Goal: Transaction & Acquisition: Book appointment/travel/reservation

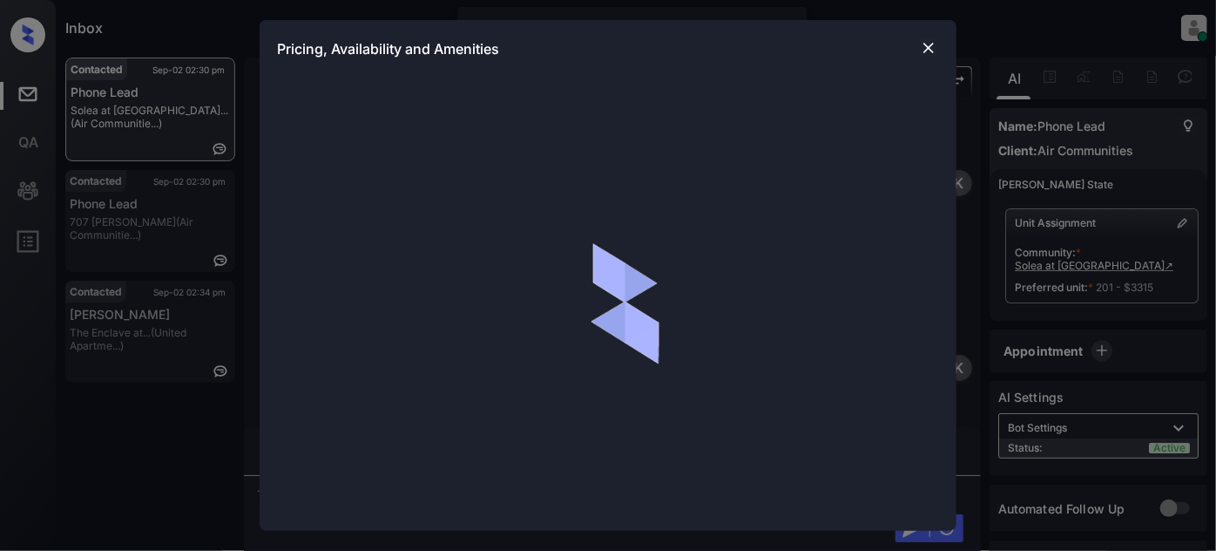
scroll to position [1328, 0]
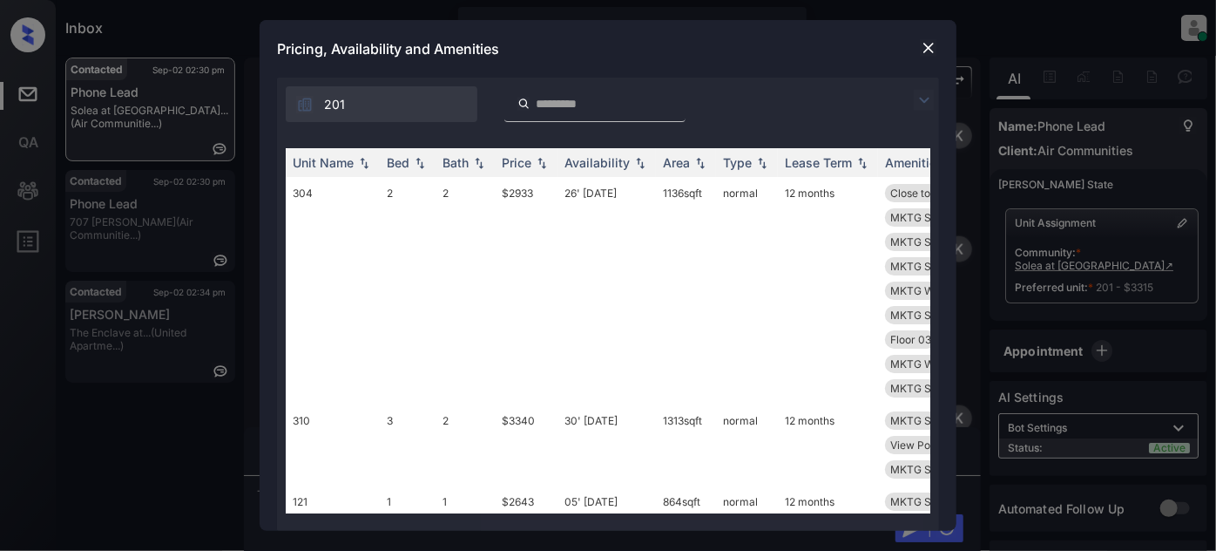
click at [922, 108] on img at bounding box center [924, 100] width 21 height 21
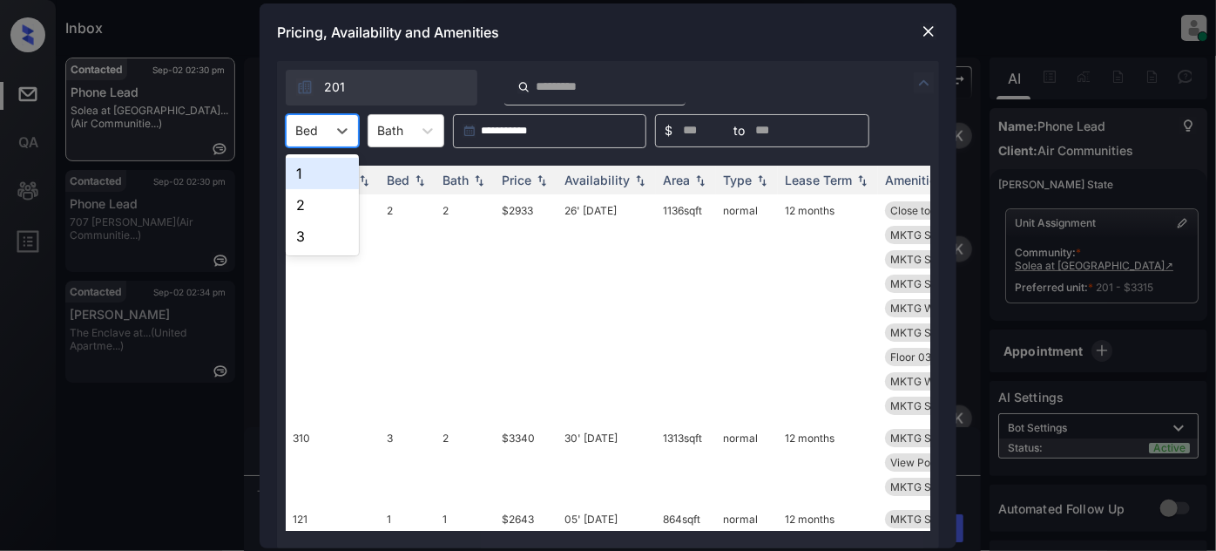
click at [324, 127] on div "Bed" at bounding box center [307, 130] width 40 height 25
click at [312, 206] on div "2" at bounding box center [322, 204] width 73 height 31
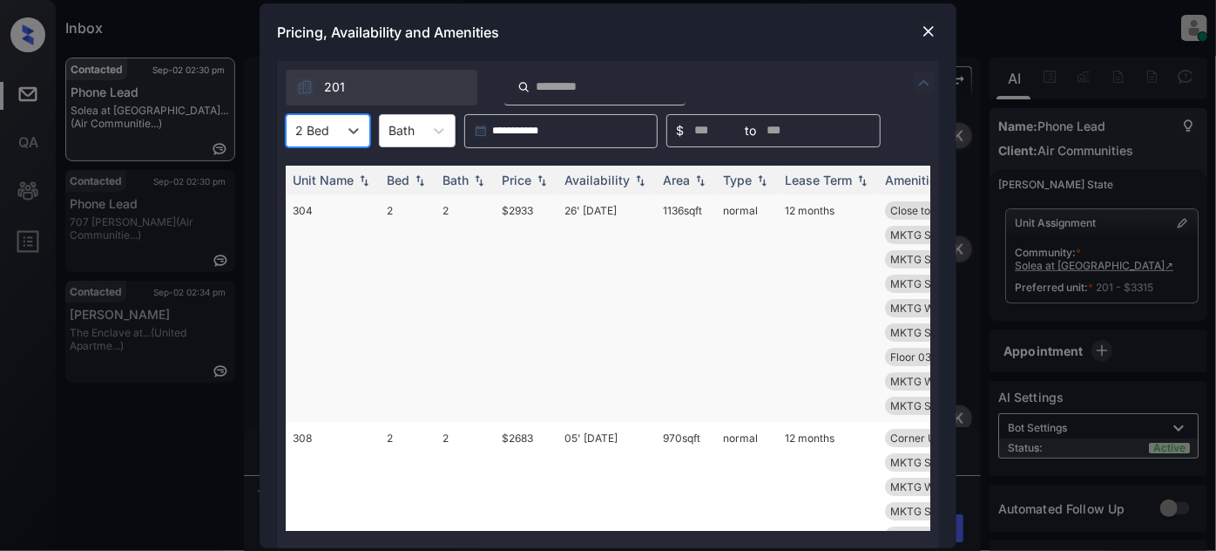
click at [512, 187] on th "Price" at bounding box center [526, 180] width 63 height 29
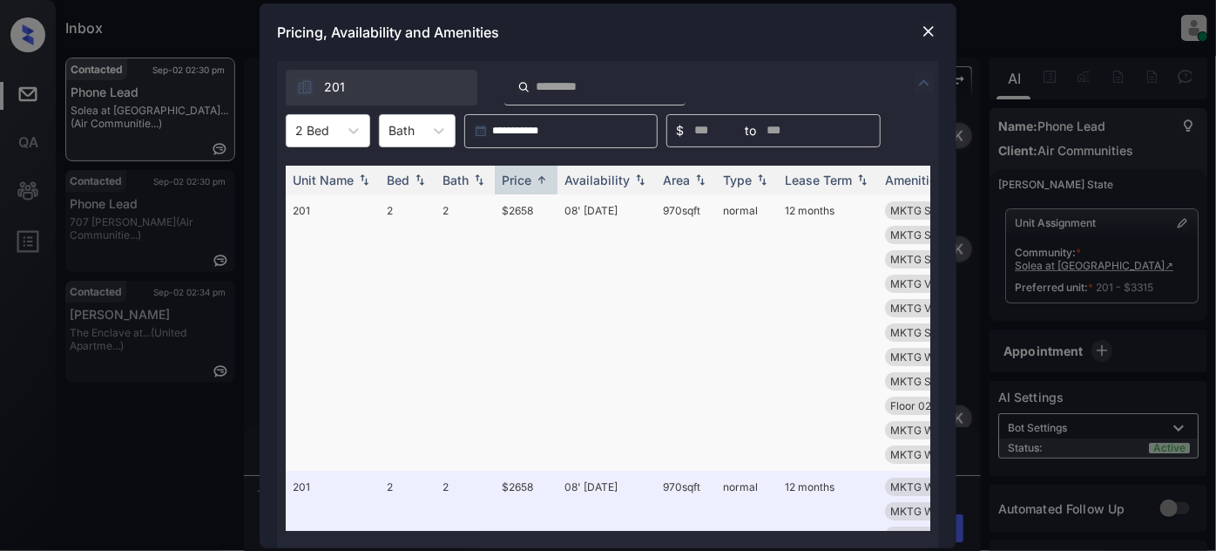
click at [582, 212] on td "08' Sep 25" at bounding box center [607, 332] width 98 height 276
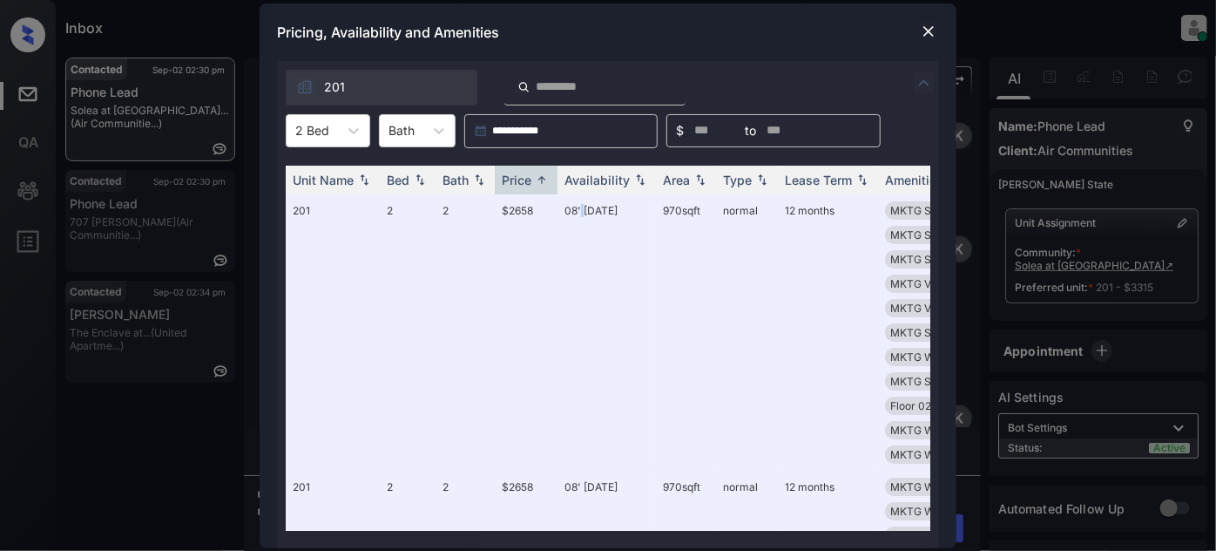
click at [928, 33] on img at bounding box center [928, 31] width 17 height 17
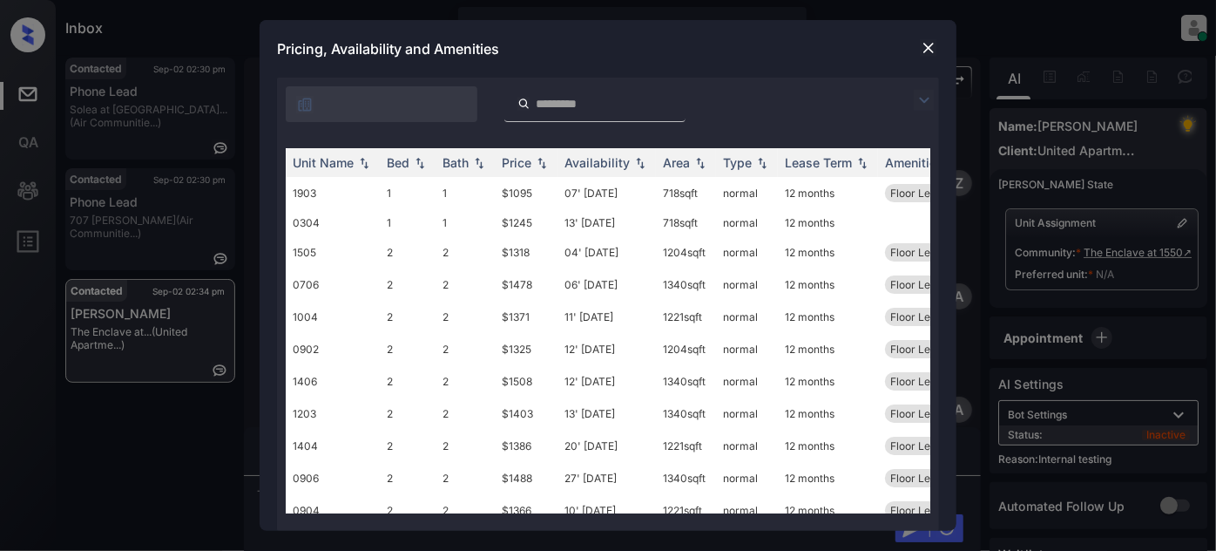
scroll to position [2789, 0]
click at [920, 96] on img at bounding box center [924, 100] width 21 height 21
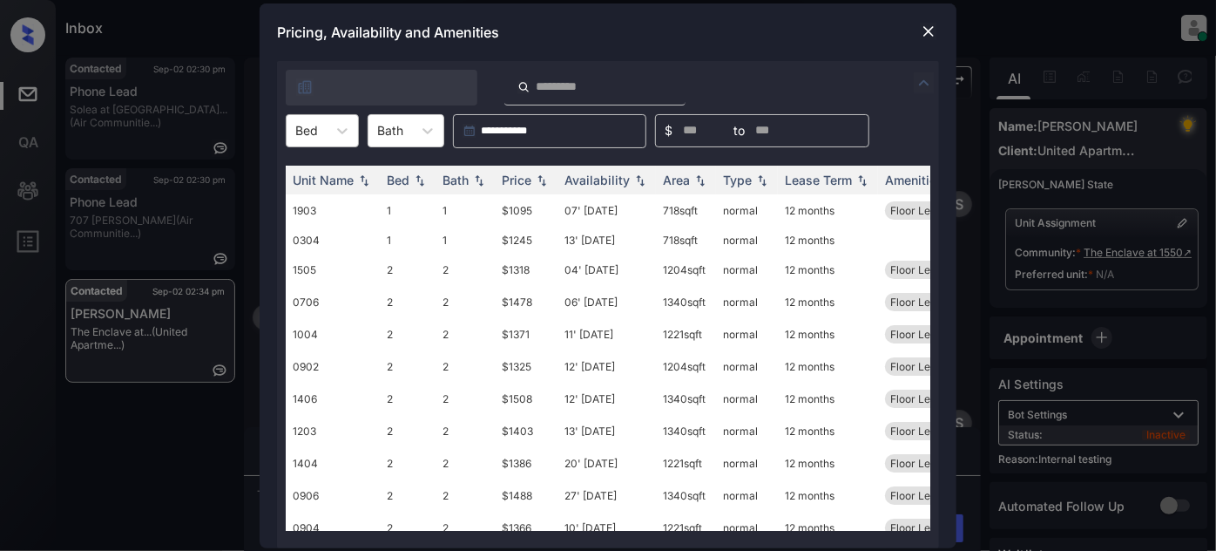
click at [319, 132] on div "Bed" at bounding box center [307, 130] width 40 height 25
click at [319, 197] on div "2" at bounding box center [322, 204] width 73 height 31
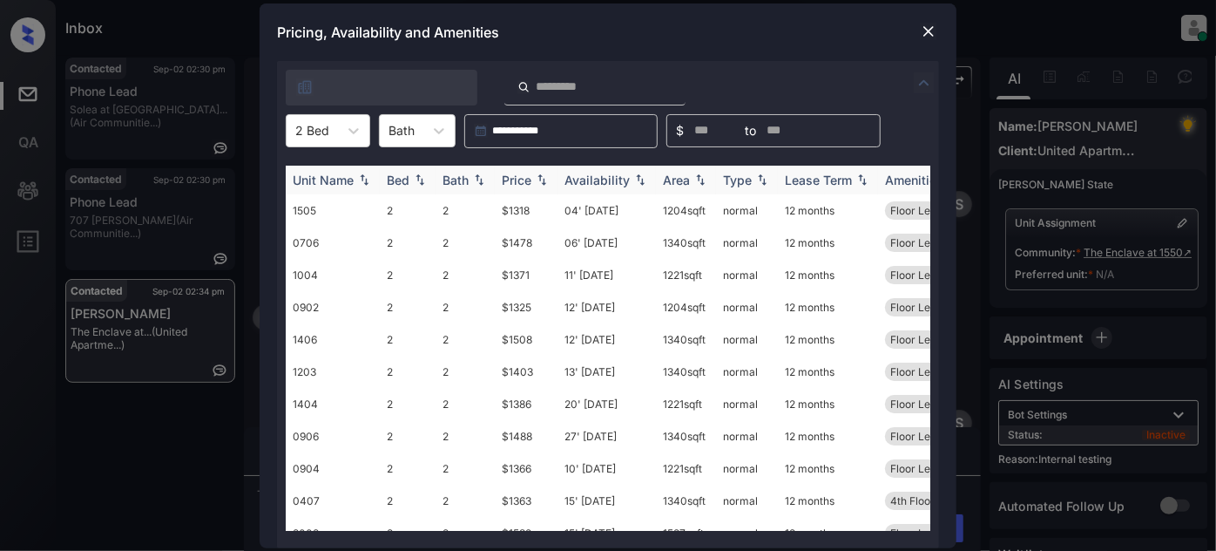
click at [509, 179] on div "Price" at bounding box center [517, 179] width 30 height 15
click at [623, 208] on td "04' Sep 25" at bounding box center [607, 210] width 98 height 32
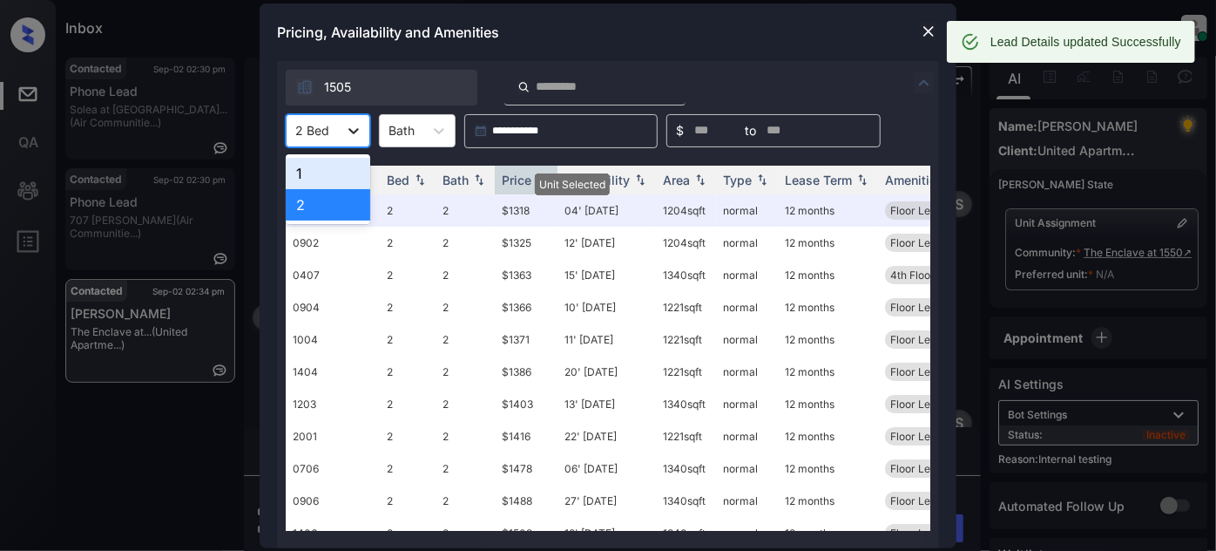
click at [354, 132] on icon at bounding box center [353, 131] width 10 height 6
click at [338, 180] on div "1" at bounding box center [328, 173] width 84 height 31
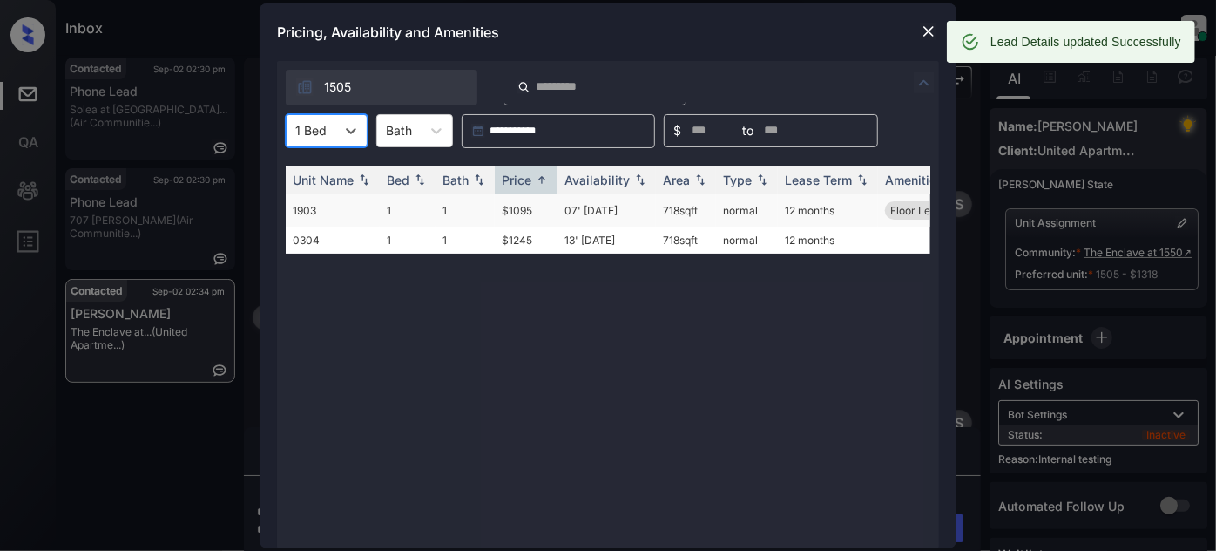
click at [611, 212] on td "07' Aug 25" at bounding box center [607, 210] width 98 height 32
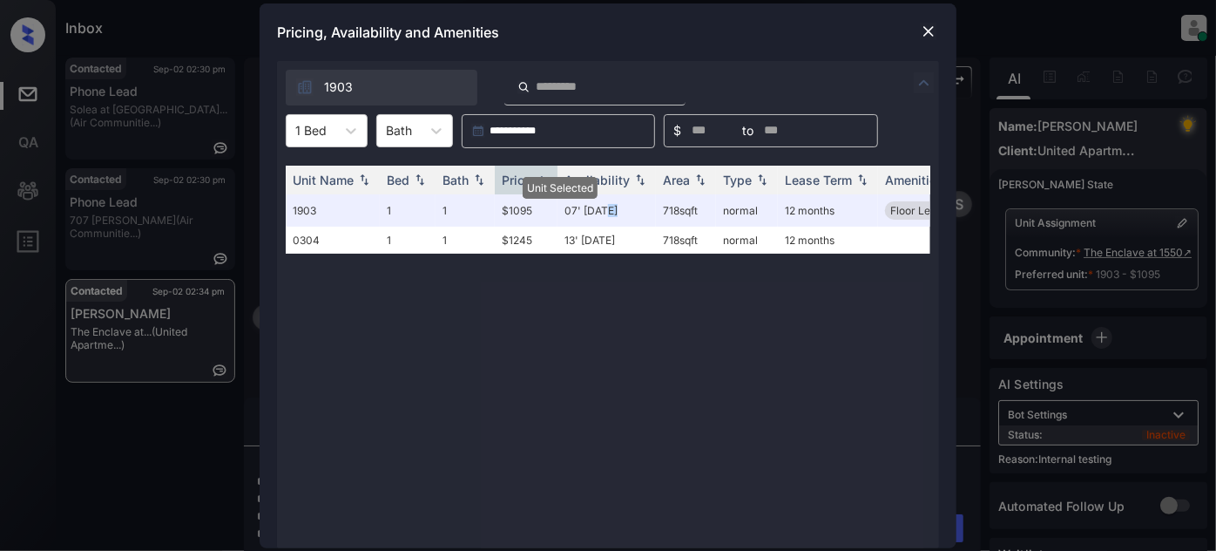
click at [927, 34] on img at bounding box center [928, 31] width 17 height 17
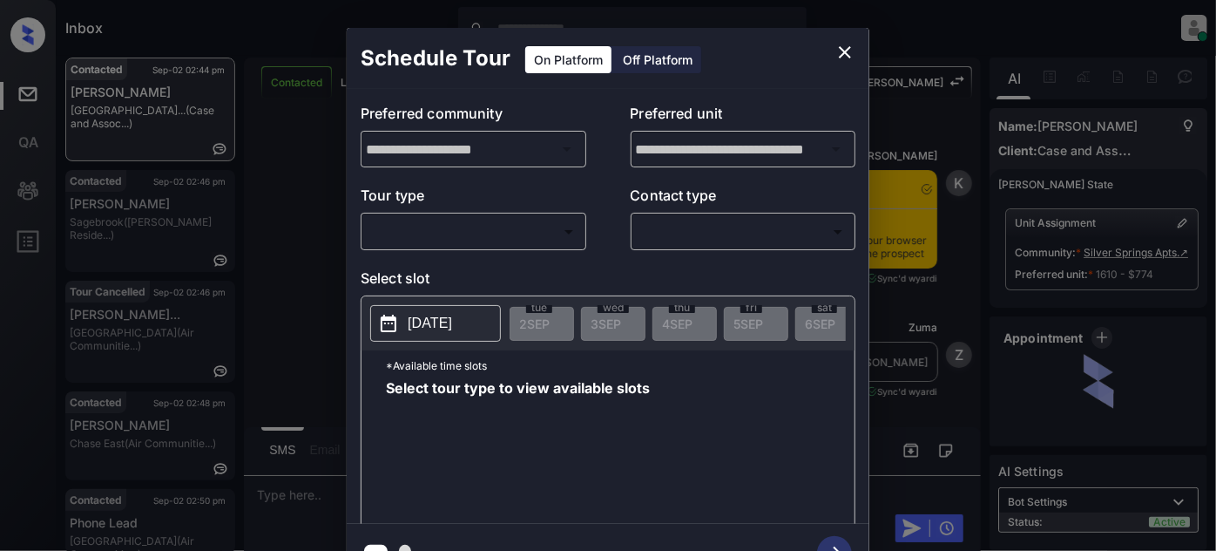
scroll to position [3935, 0]
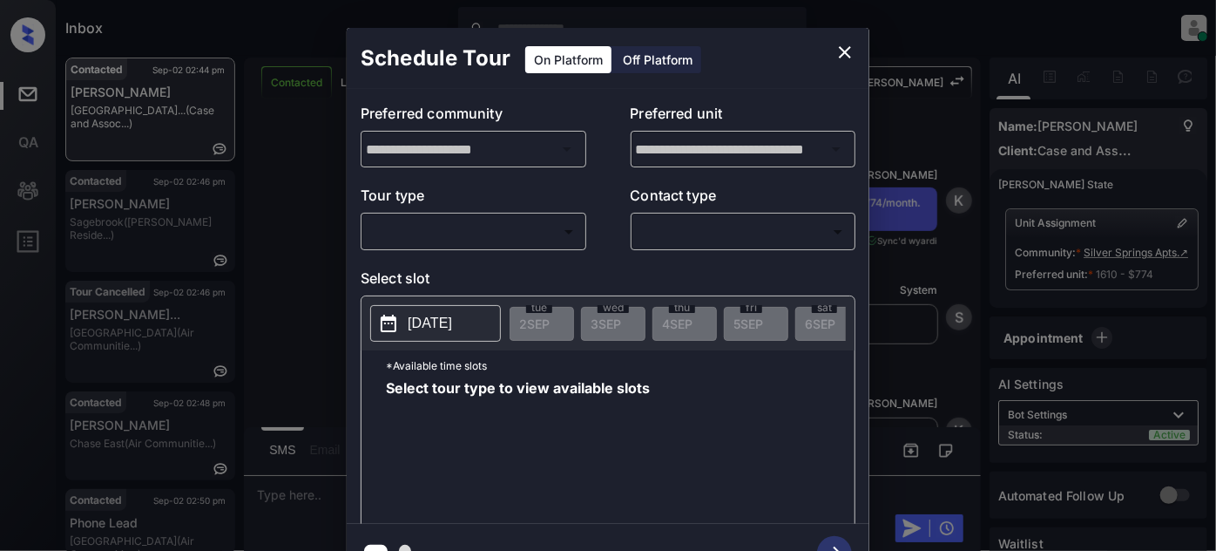
click at [510, 211] on p "Tour type" at bounding box center [474, 199] width 226 height 28
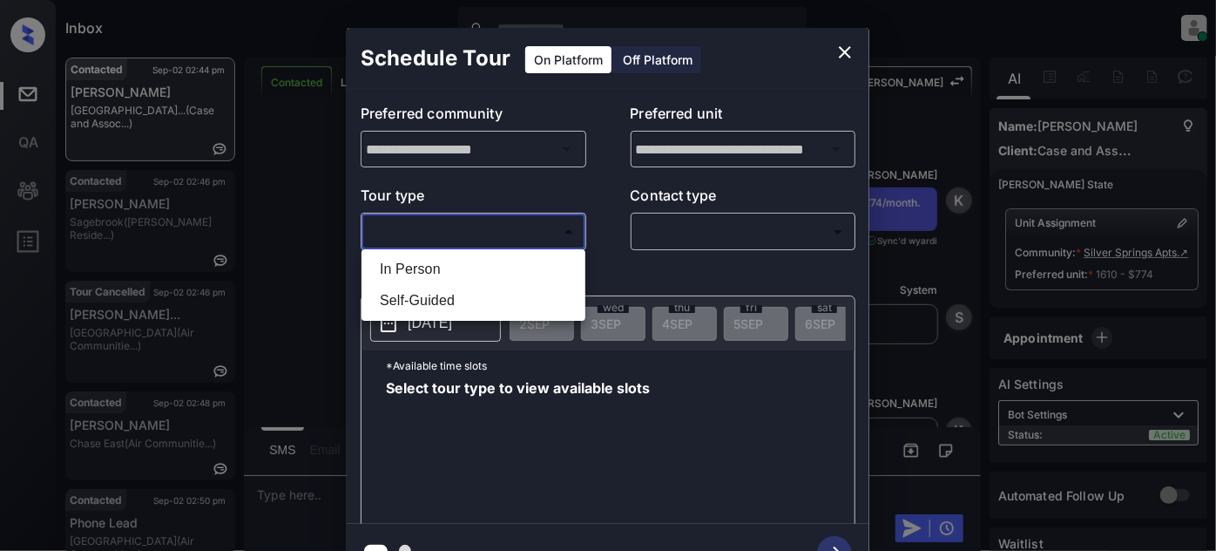
click at [480, 239] on body "Inbox Juan Carlos Manantan Online Set yourself offline Set yourself on break Pr…" at bounding box center [608, 275] width 1216 height 551
click at [418, 271] on li "In Person" at bounding box center [473, 268] width 215 height 31
type input "********"
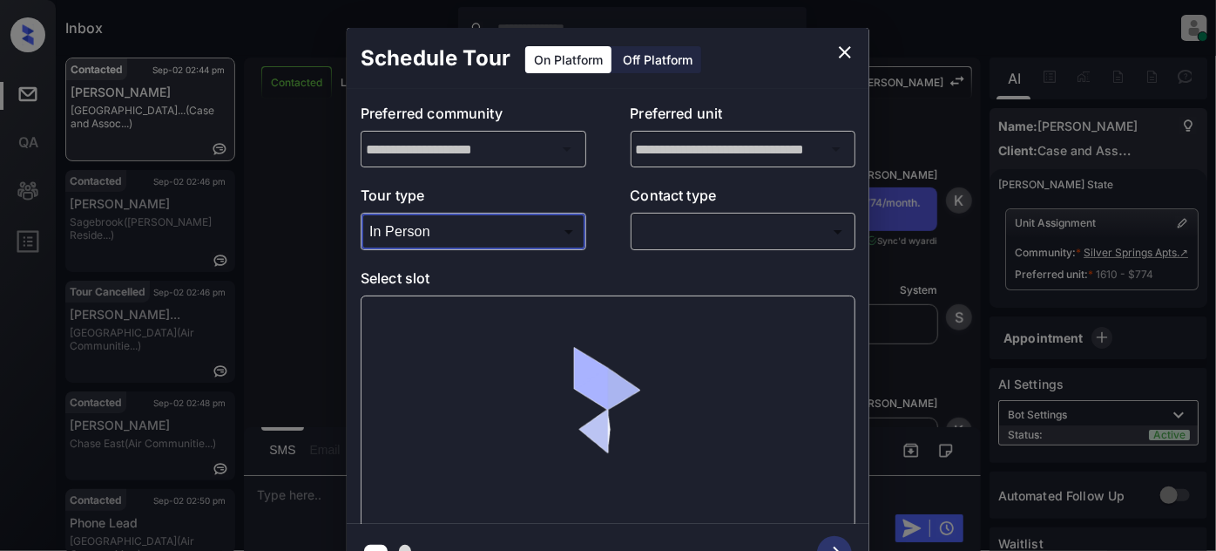
click at [708, 213] on div "​ ​" at bounding box center [744, 231] width 226 height 37
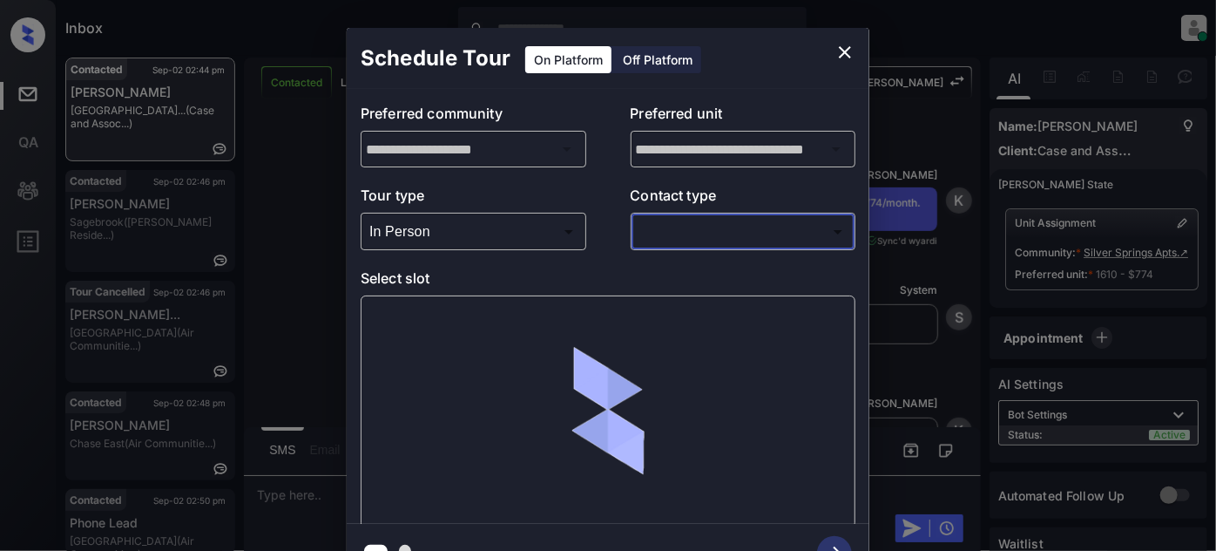
click at [701, 232] on body "Inbox Juan Carlos Manantan Online Set yourself offline Set yourself on break Pr…" at bounding box center [608, 275] width 1216 height 551
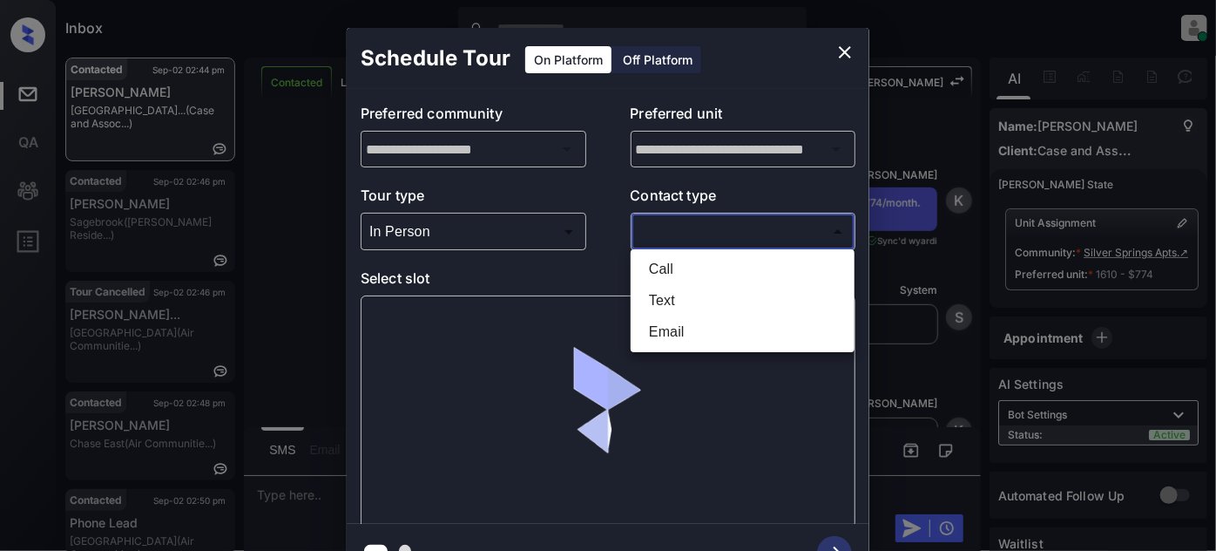
click at [680, 299] on li "Text" at bounding box center [742, 300] width 215 height 31
type input "****"
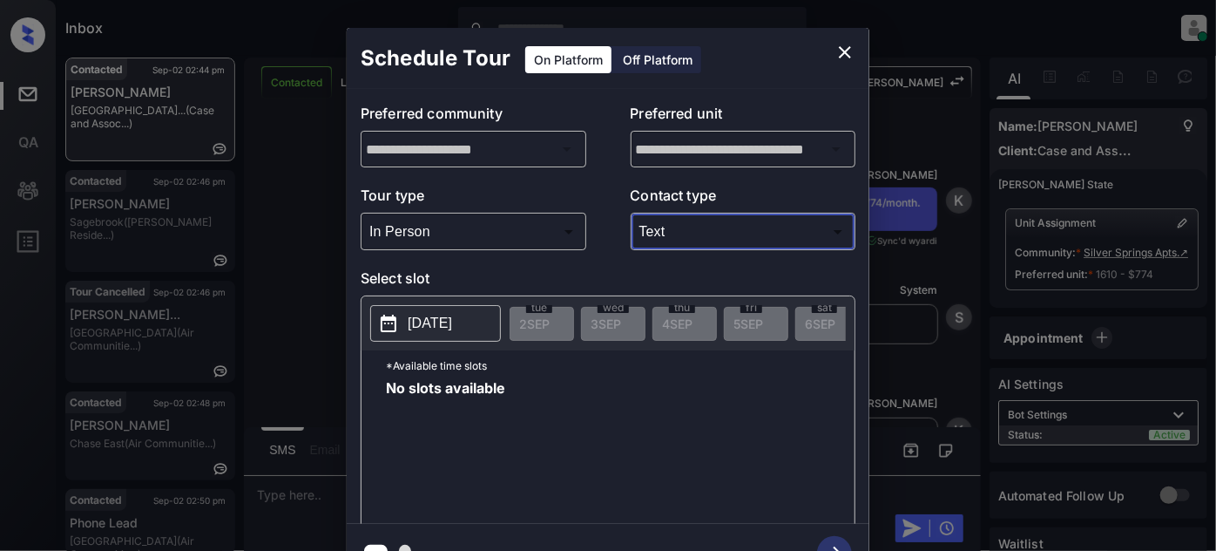
click at [452, 316] on p "2025-09-02" at bounding box center [430, 323] width 44 height 21
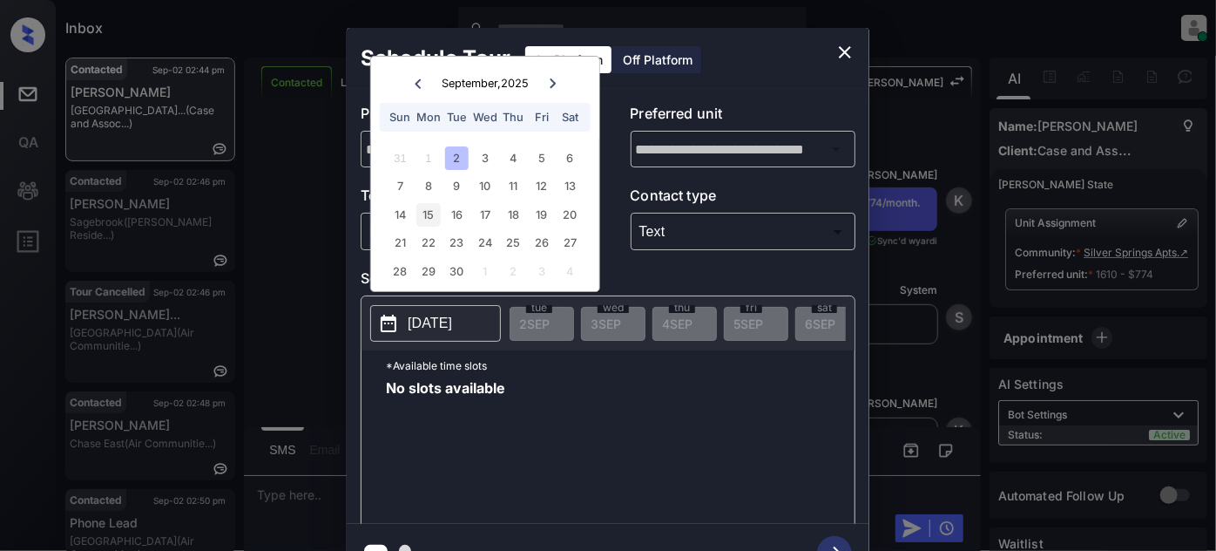
click at [434, 217] on div "15" at bounding box center [428, 215] width 24 height 24
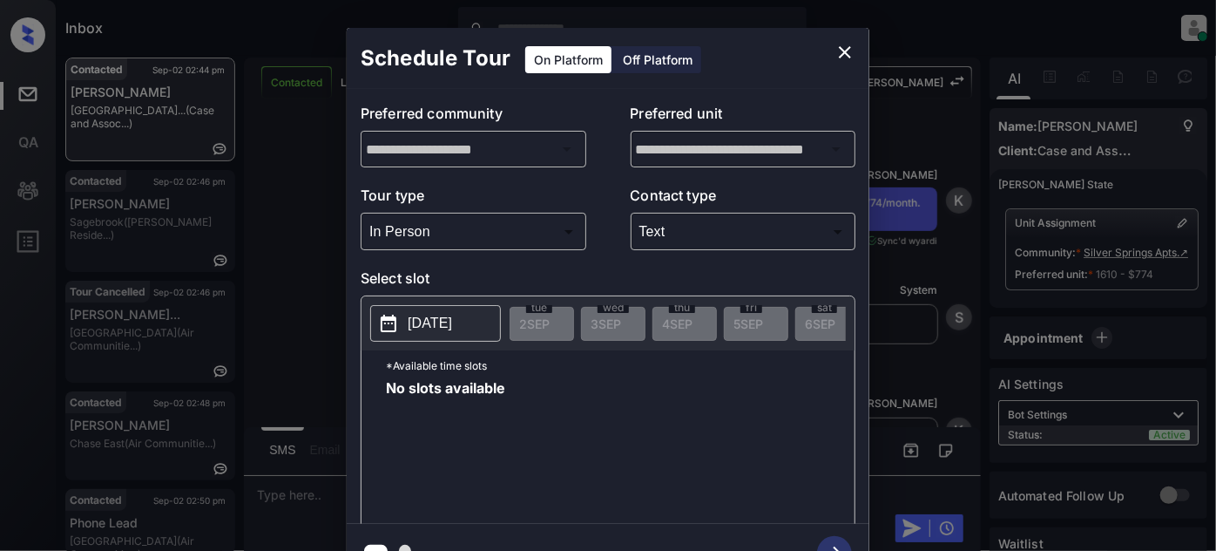
click at [587, 374] on p "*Available time slots" at bounding box center [620, 365] width 469 height 30
click at [818, 29] on div "Schedule Tour On Platform Off Platform" at bounding box center [608, 58] width 523 height 61
click at [844, 50] on icon "close" at bounding box center [845, 52] width 21 height 21
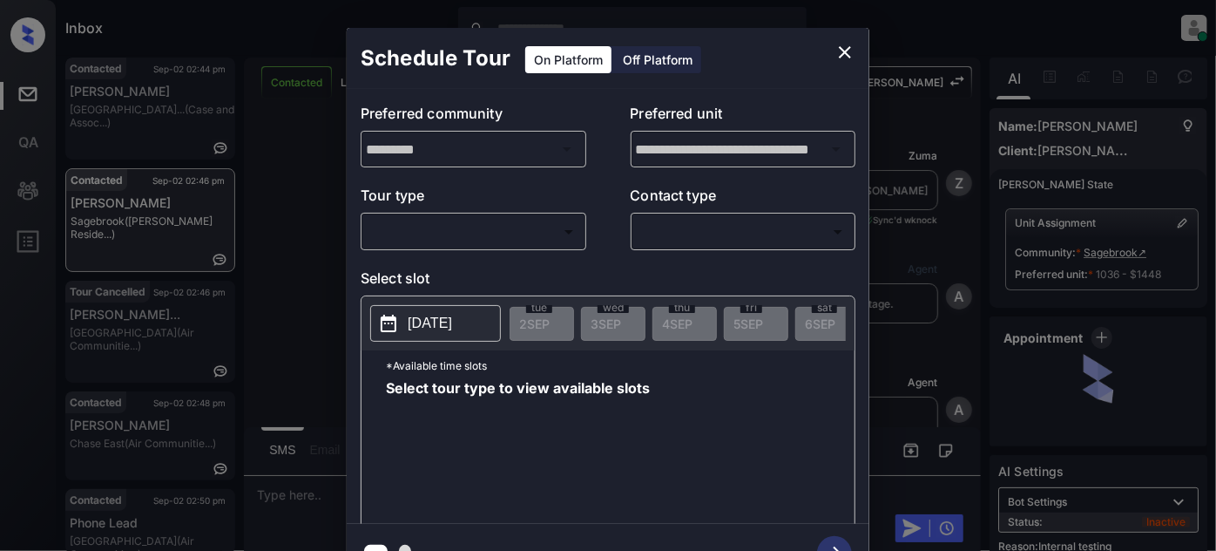
scroll to position [5279, 0]
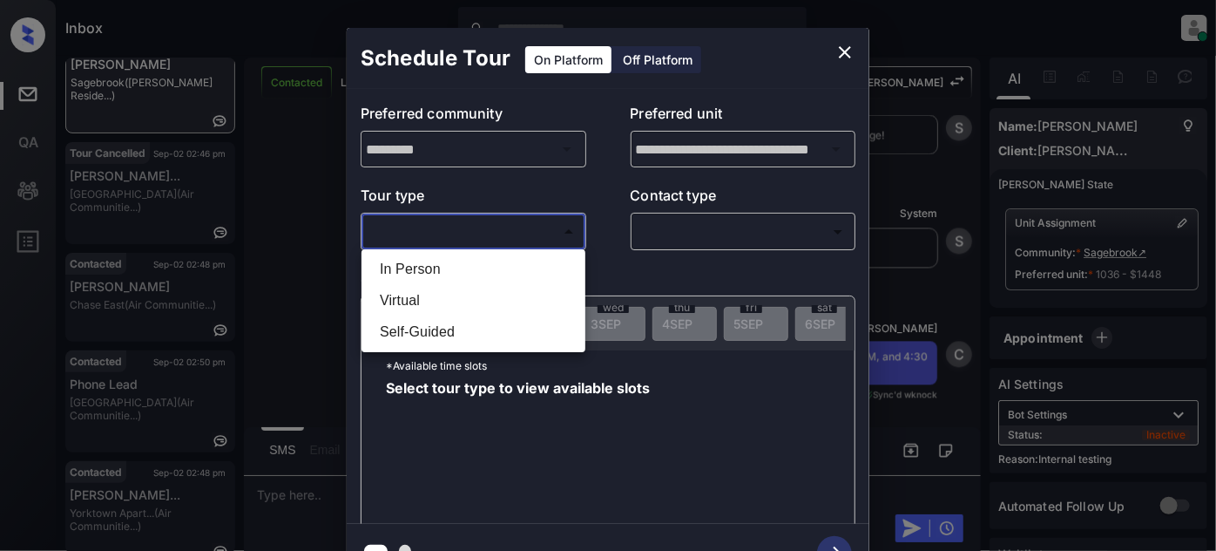
click at [527, 238] on body "Inbox Juan Carlos Manantan Online Set yourself offline Set yourself on break Pr…" at bounding box center [608, 275] width 1216 height 551
click at [488, 268] on li "In Person" at bounding box center [473, 268] width 215 height 31
type input "********"
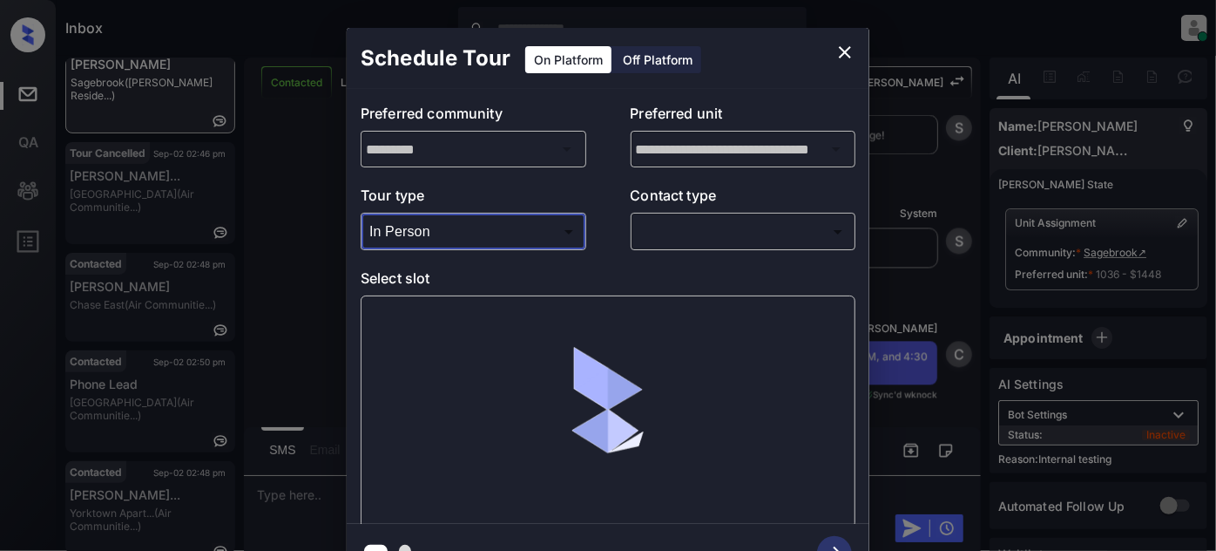
click at [697, 240] on body "Inbox Juan Carlos Manantan Online Set yourself offline Set yourself on break Pr…" at bounding box center [608, 275] width 1216 height 551
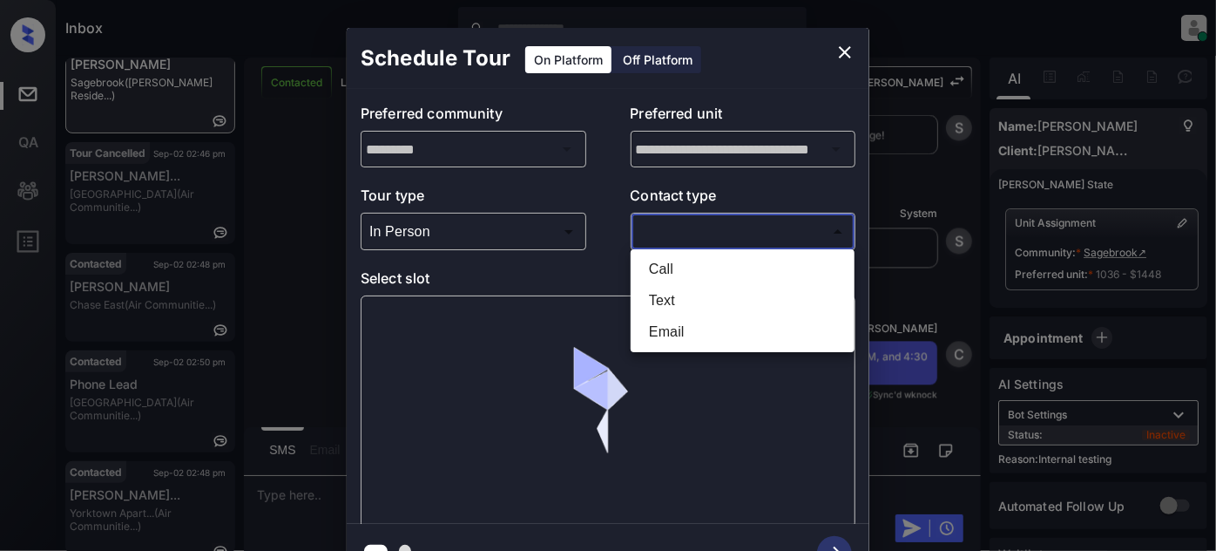
click at [673, 304] on li "Text" at bounding box center [742, 300] width 215 height 31
type input "****"
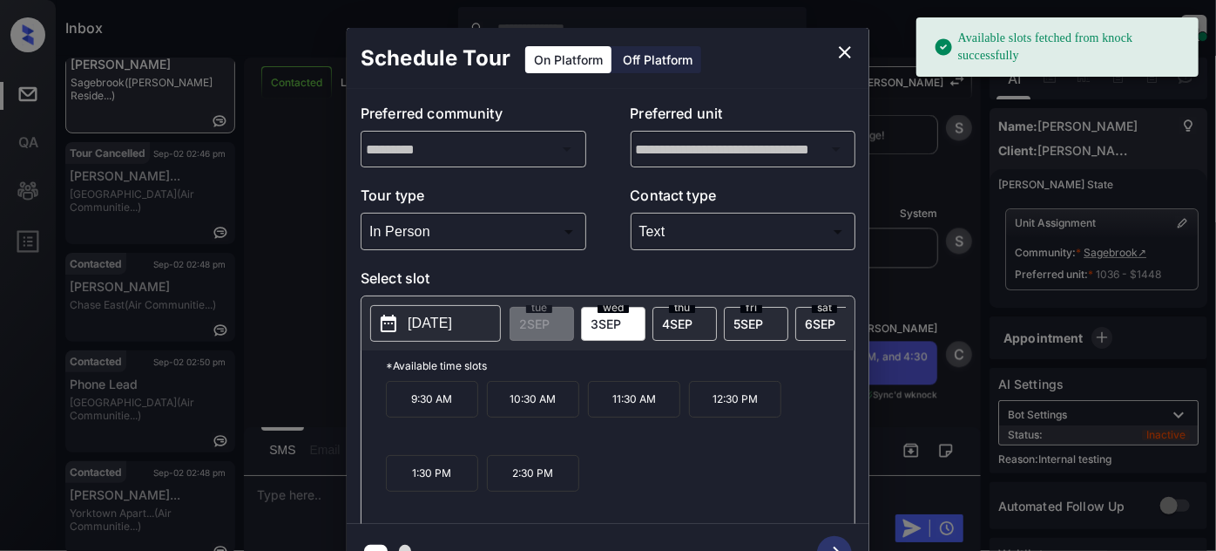
click at [764, 318] on div "fri 5 SEP" at bounding box center [756, 324] width 64 height 34
click at [440, 481] on p "4:30 PM" at bounding box center [432, 473] width 92 height 37
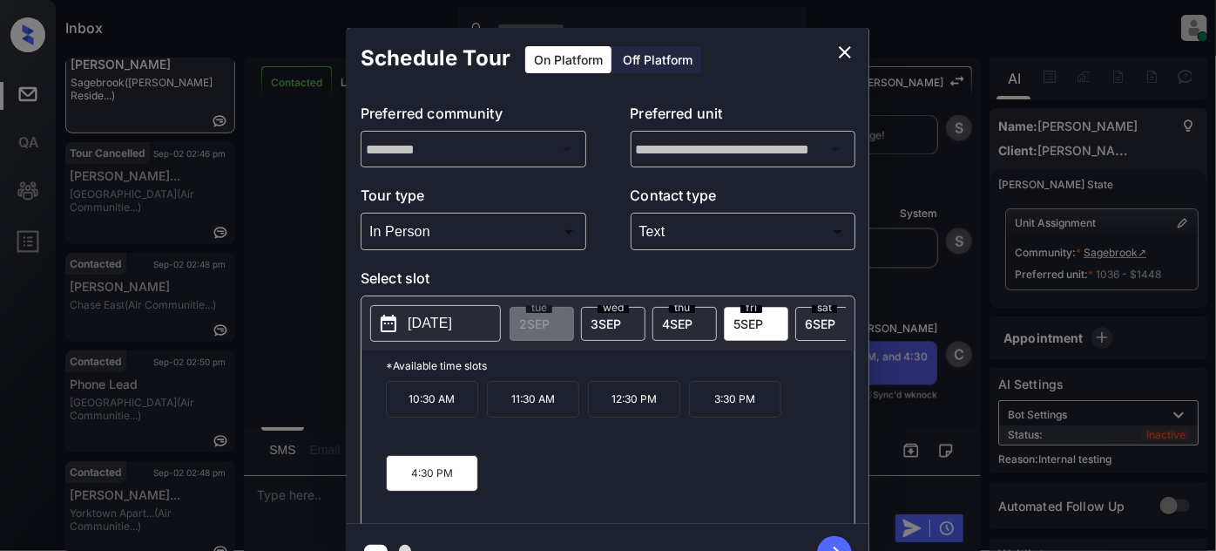
click at [831, 543] on icon "button" at bounding box center [834, 553] width 35 height 35
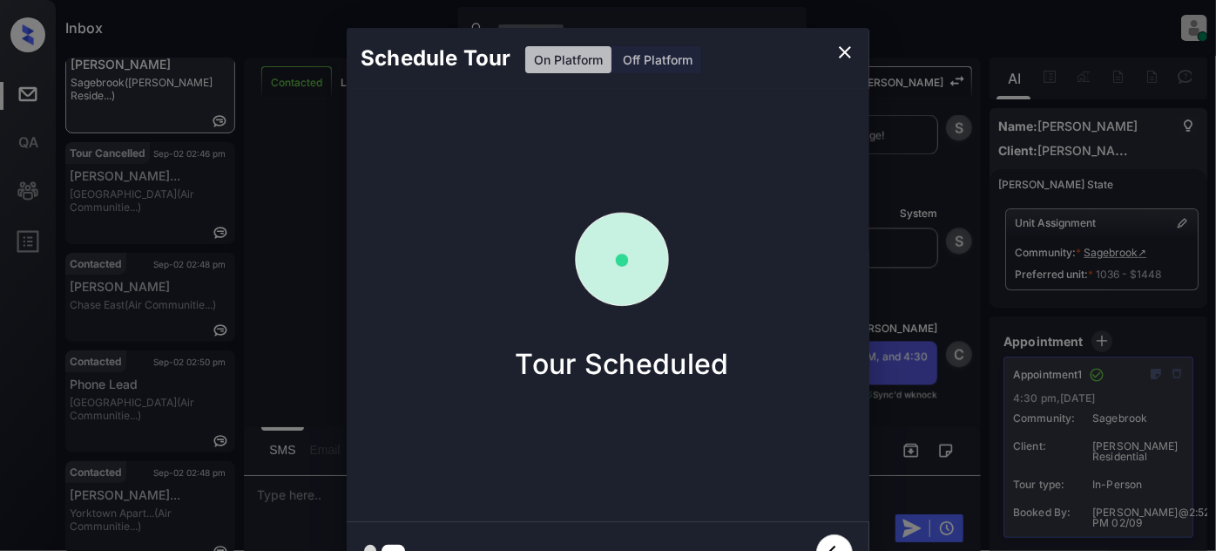
click at [835, 53] on icon "close" at bounding box center [845, 52] width 21 height 21
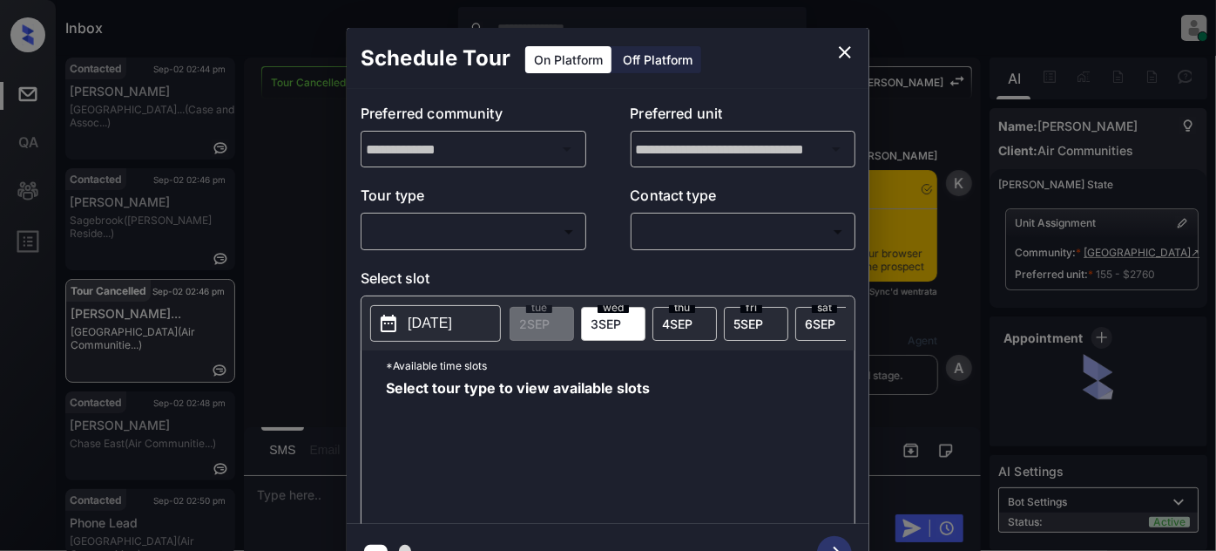
scroll to position [2841, 0]
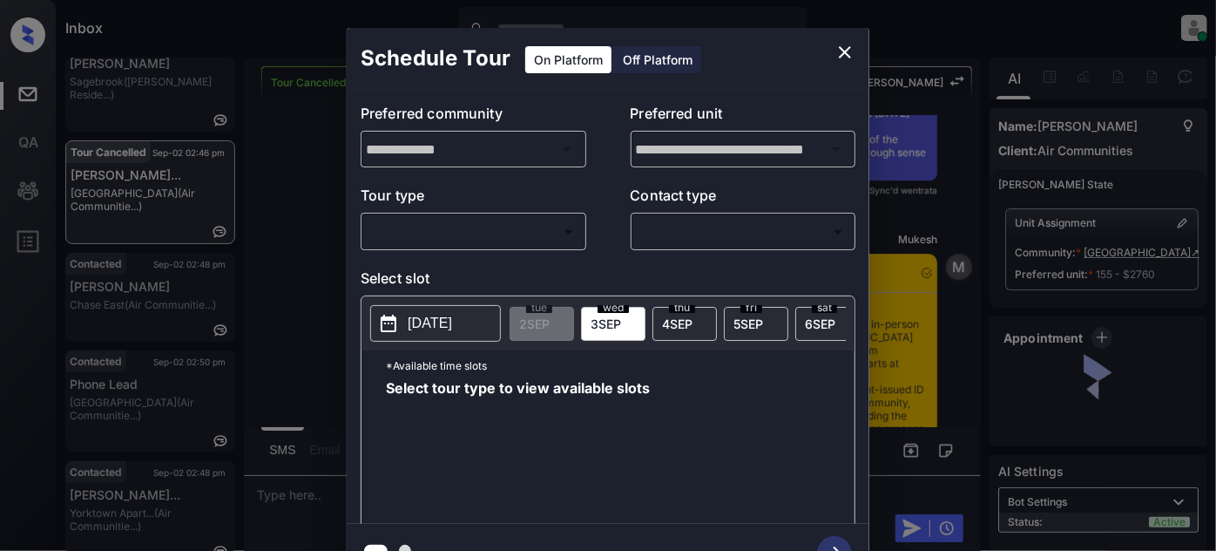
click at [456, 228] on body "Inbox [PERSON_NAME] Online Set yourself offline Set yourself on break Profile S…" at bounding box center [608, 275] width 1216 height 551
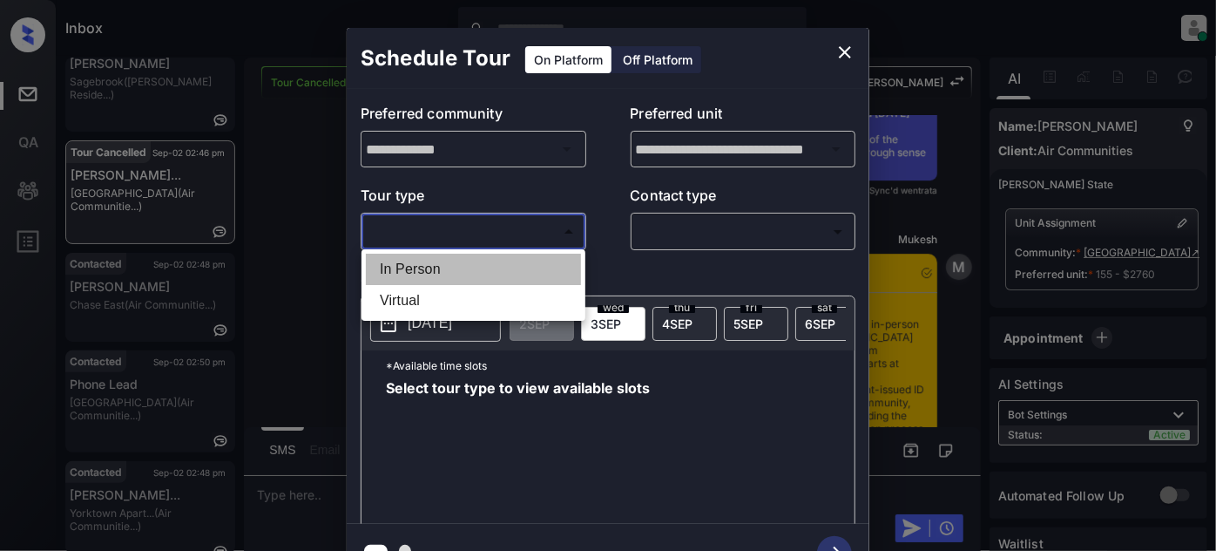
click at [429, 268] on li "In Person" at bounding box center [473, 268] width 215 height 31
type input "********"
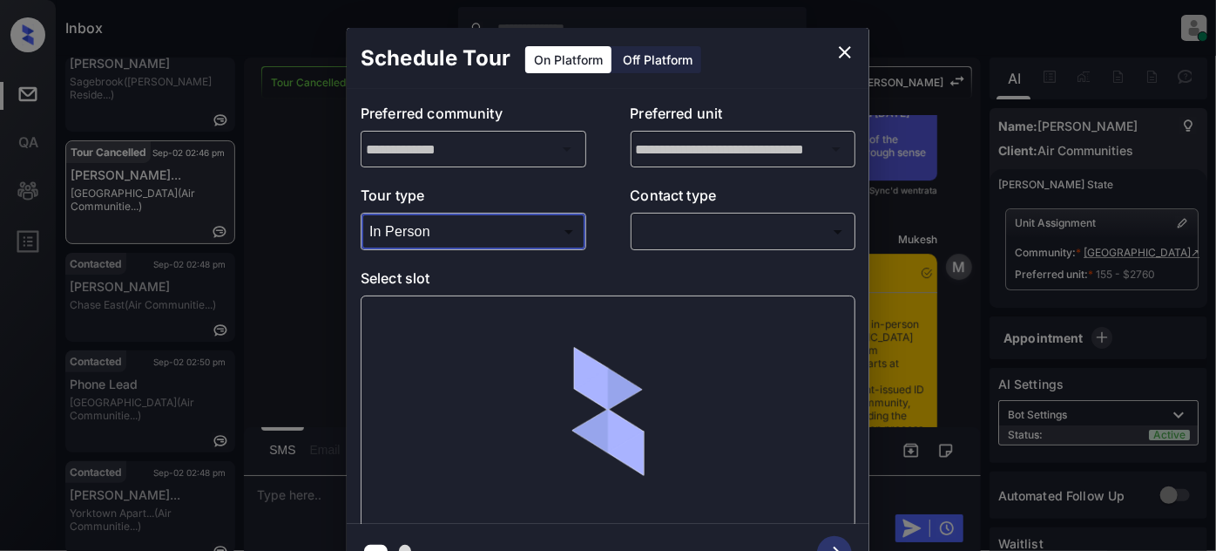
click at [699, 236] on body "Inbox [PERSON_NAME] Online Set yourself offline Set yourself on break Profile S…" at bounding box center [608, 275] width 1216 height 551
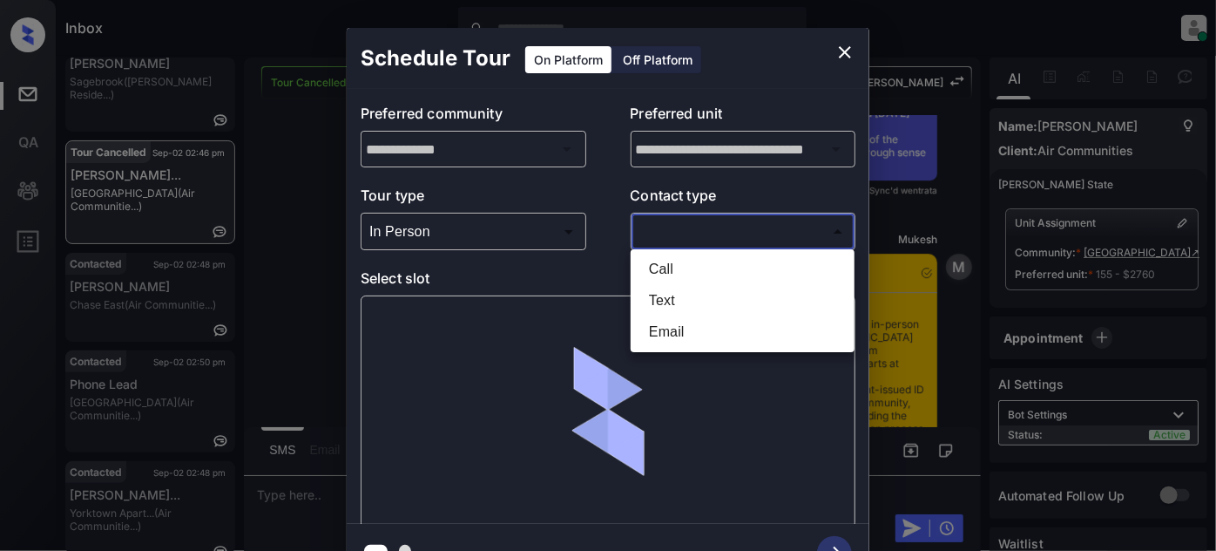
click at [646, 292] on li "Text" at bounding box center [742, 300] width 215 height 31
type input "****"
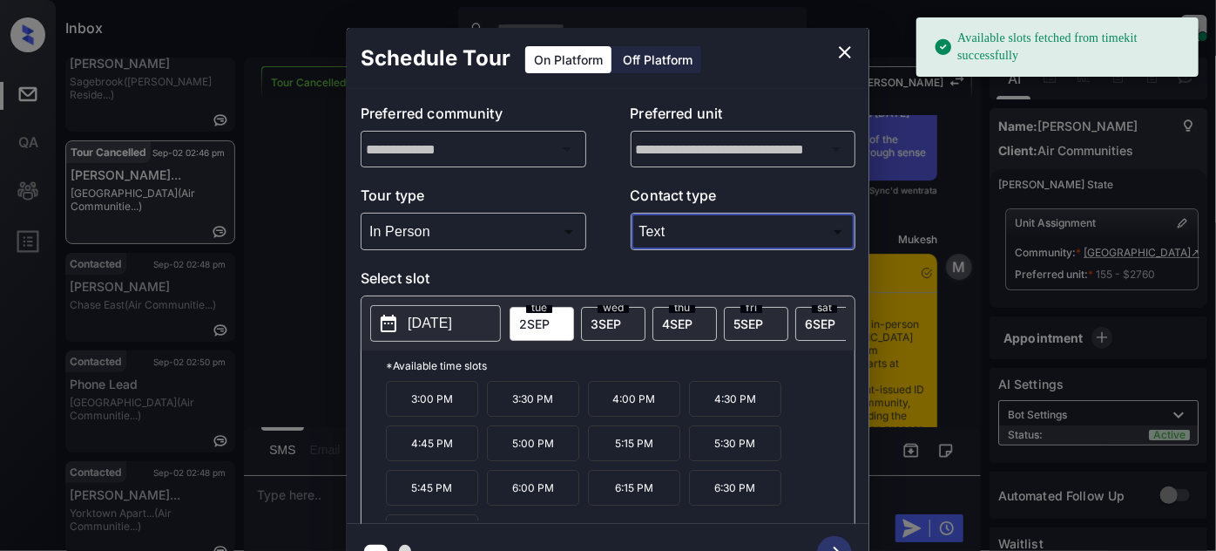
click at [603, 322] on span "[DATE]" at bounding box center [606, 323] width 30 height 15
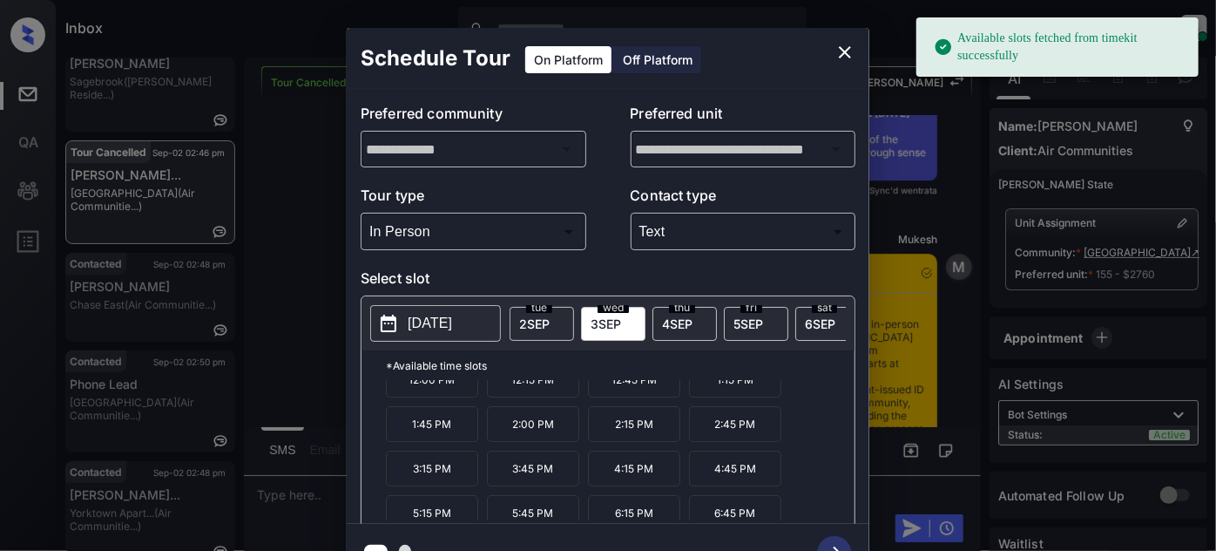
scroll to position [71, 0]
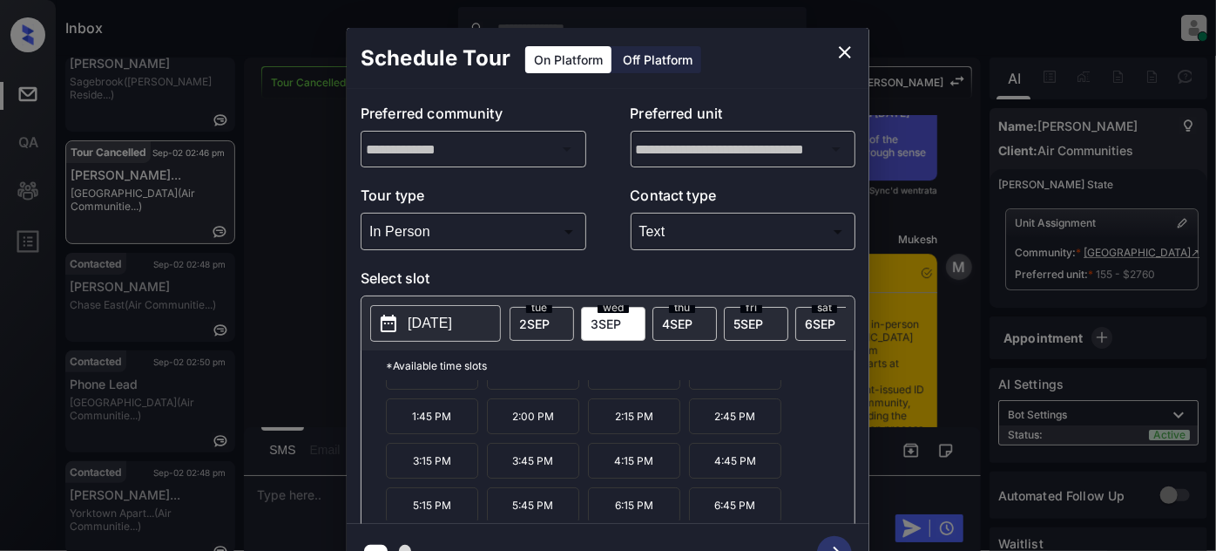
click at [845, 51] on icon "close" at bounding box center [845, 52] width 12 height 12
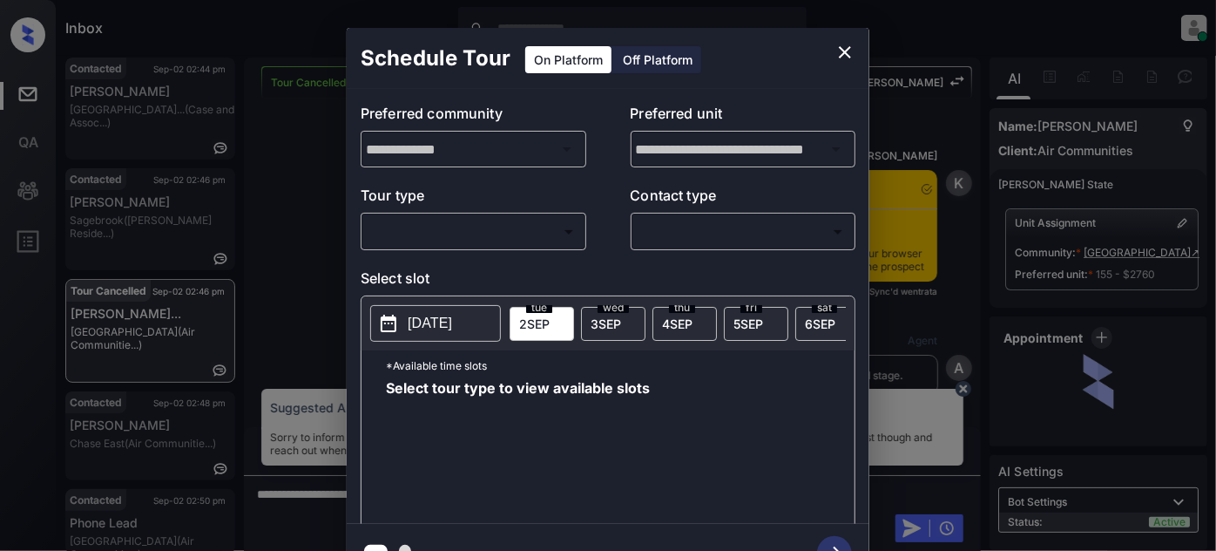
scroll to position [2841, 0]
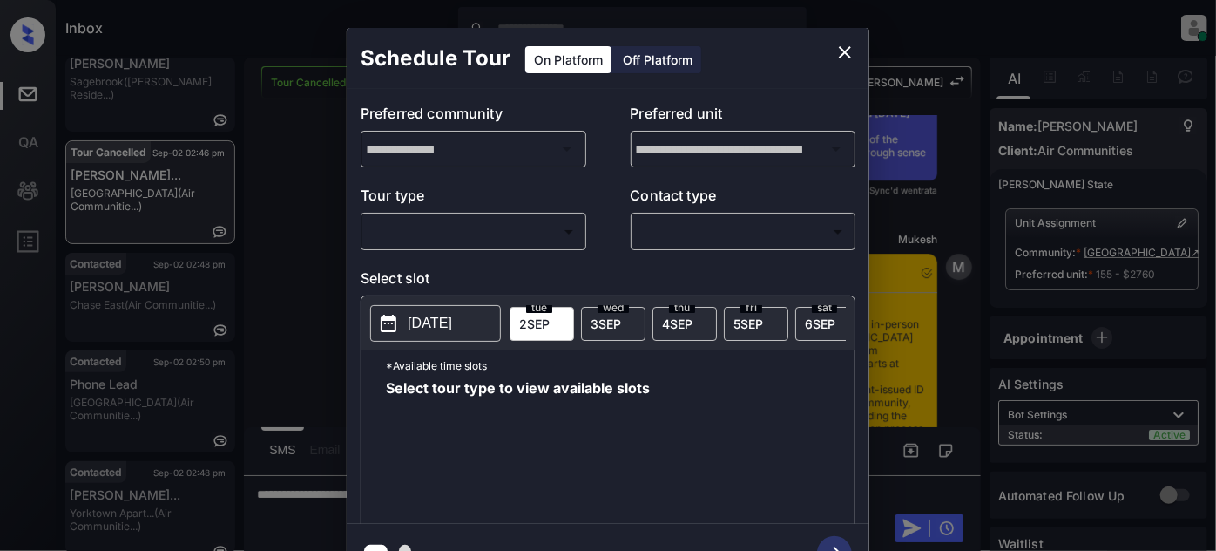
click at [515, 237] on body "Inbox Juan Carlos Manantan Online Set yourself offline Set yourself on break Pr…" at bounding box center [608, 275] width 1216 height 551
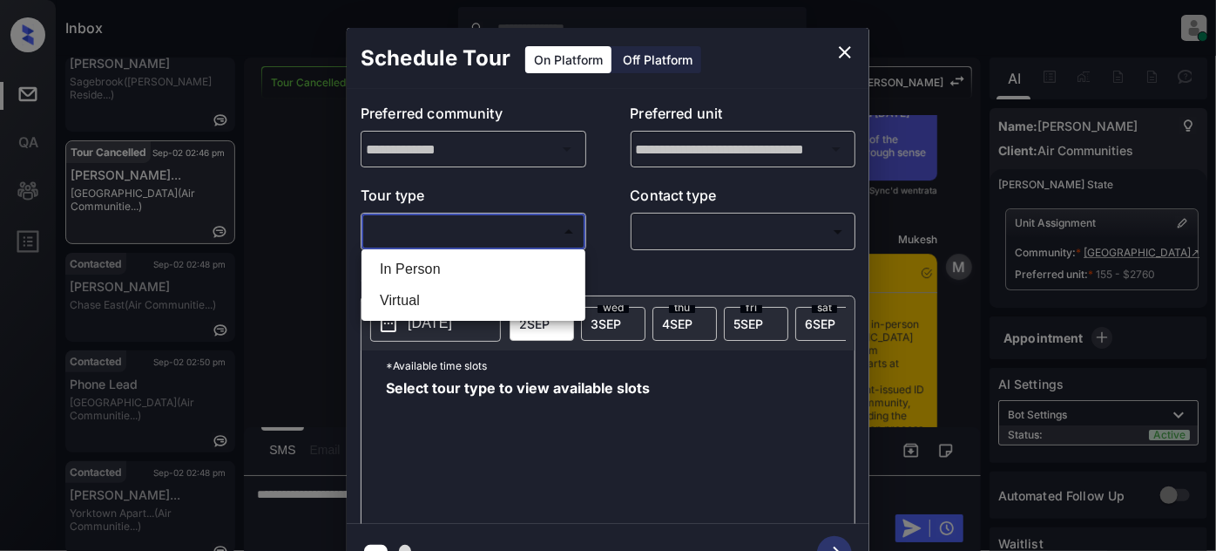
click at [446, 267] on li "In Person" at bounding box center [473, 268] width 215 height 31
type input "********"
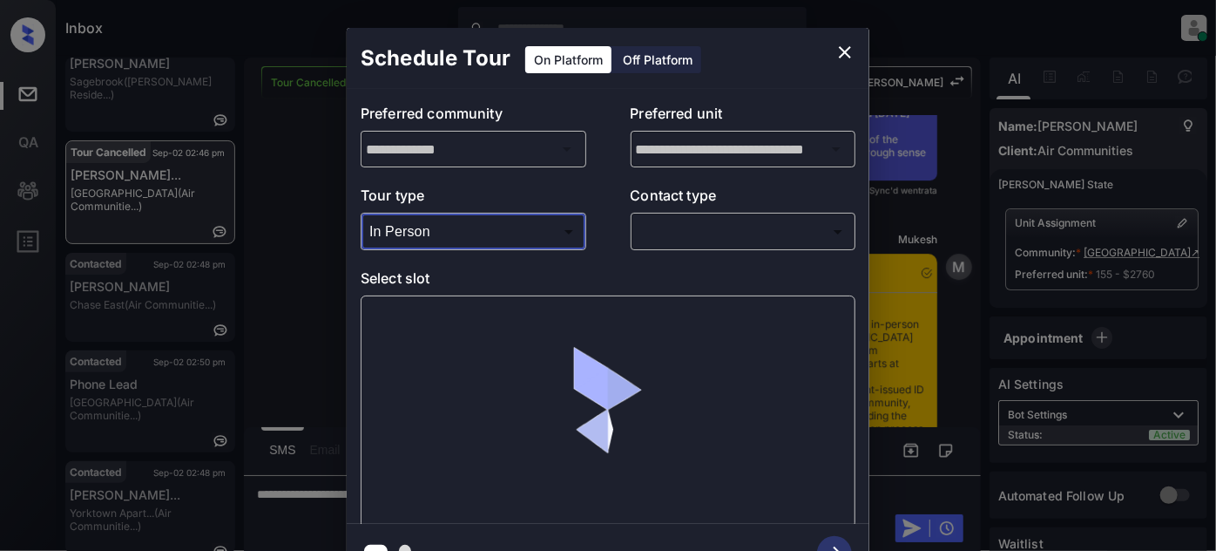
click at [732, 233] on body "Inbox Juan Carlos Manantan Online Set yourself offline Set yourself on break Pr…" at bounding box center [608, 275] width 1216 height 551
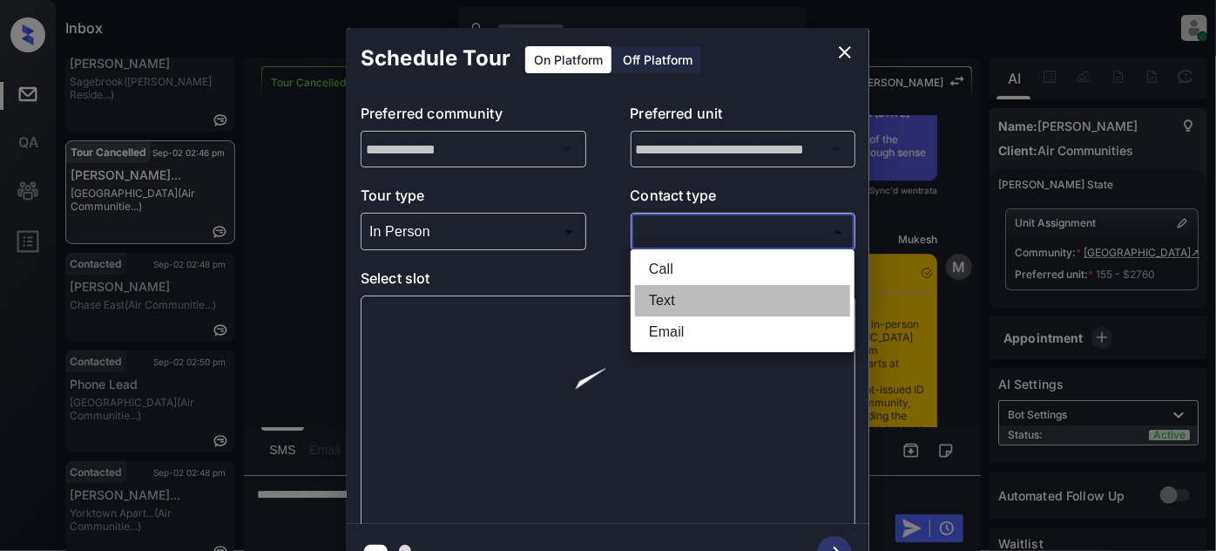
click at [659, 299] on li "Text" at bounding box center [742, 300] width 215 height 31
type input "****"
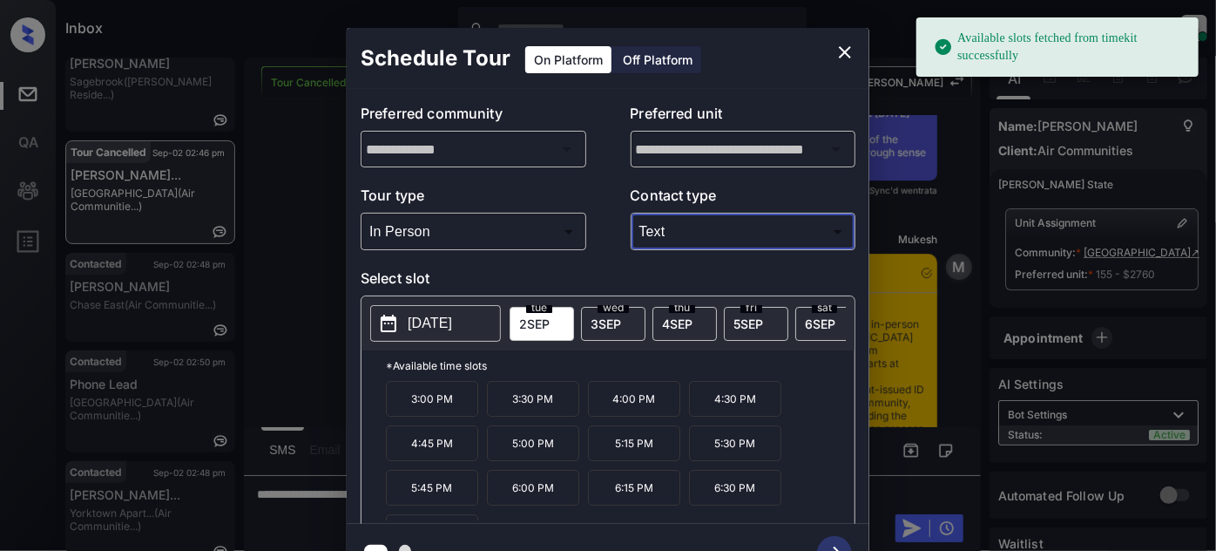
click at [625, 313] on div "wed 3 SEP" at bounding box center [613, 324] width 64 height 34
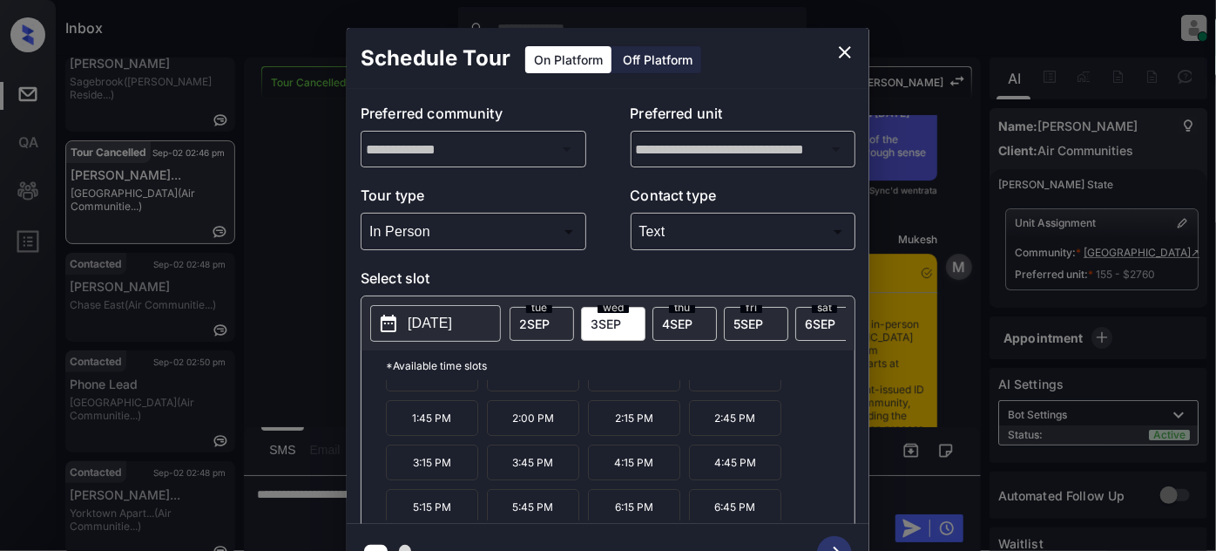
scroll to position [71, 0]
click at [836, 45] on icon "close" at bounding box center [845, 52] width 21 height 21
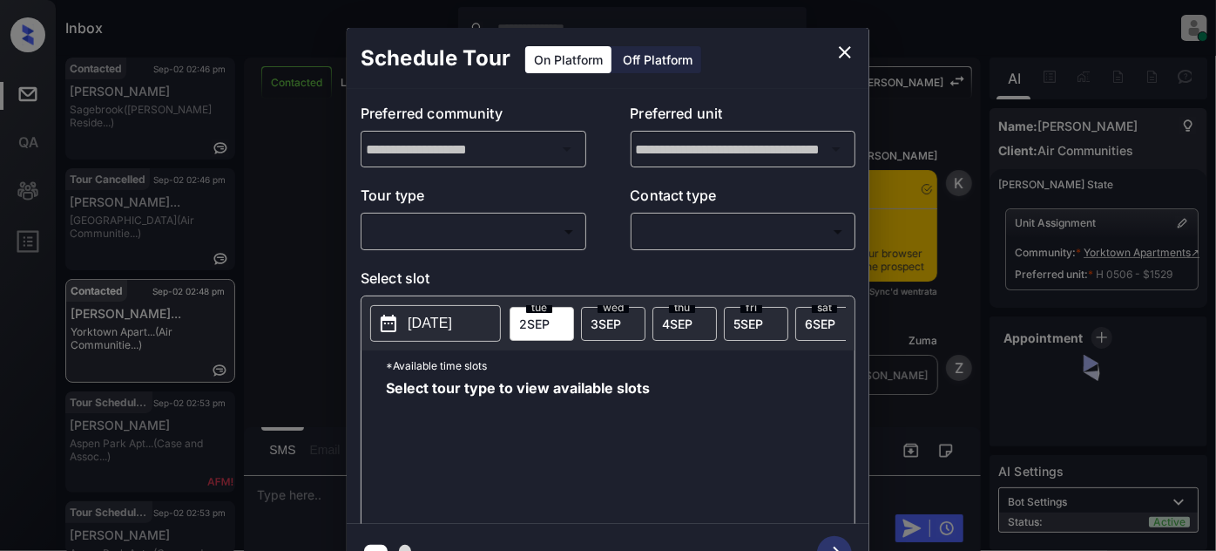
scroll to position [974, 0]
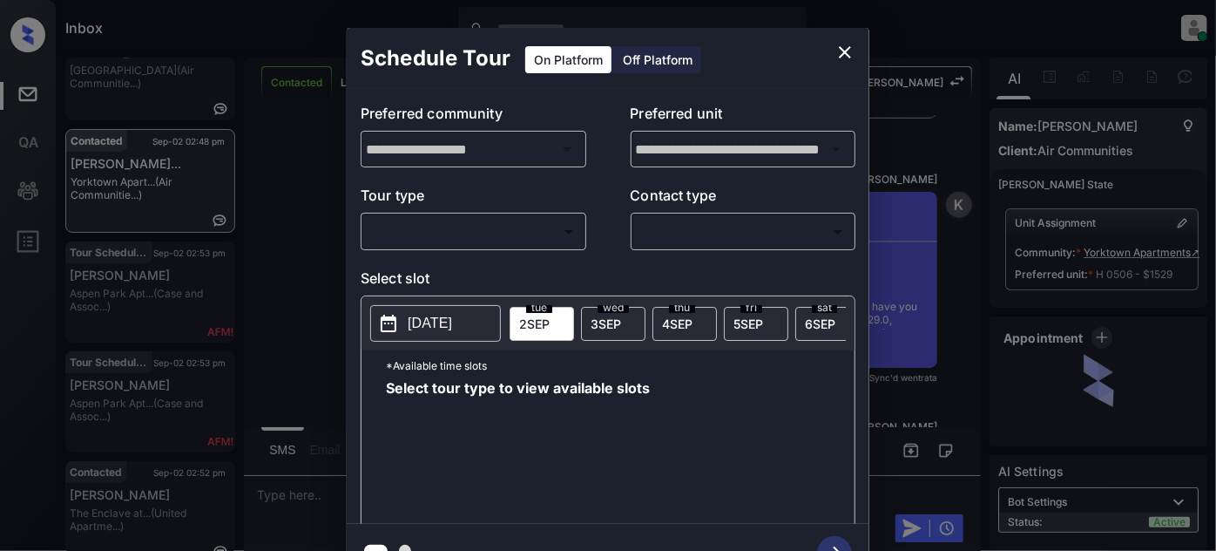
click at [522, 232] on body "Inbox Juan Carlos Manantan Online Set yourself offline Set yourself on break Pr…" at bounding box center [608, 275] width 1216 height 551
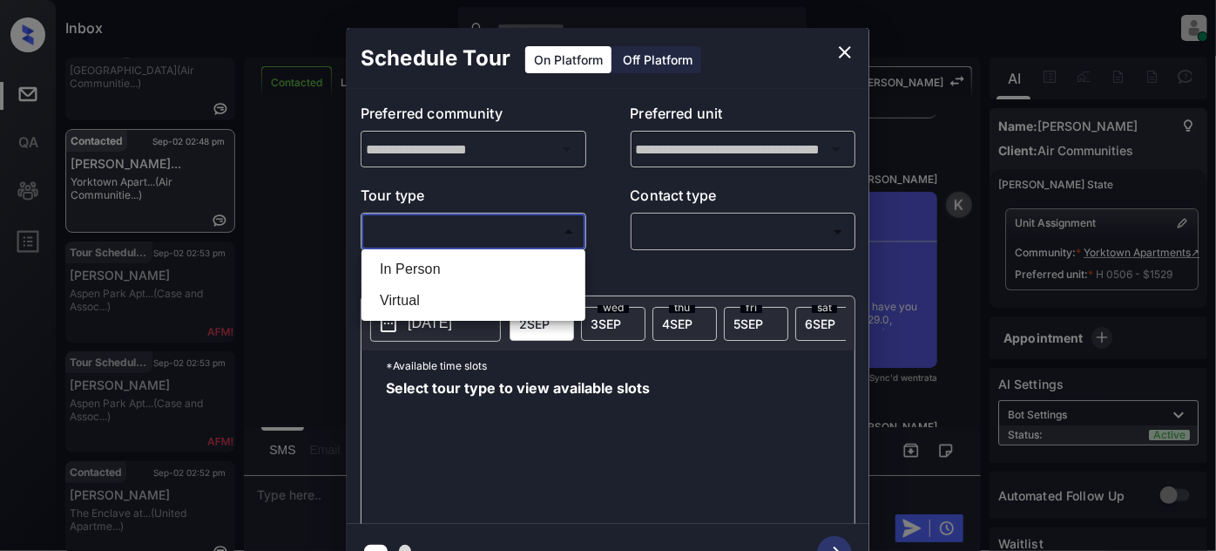
click at [467, 265] on li "In Person" at bounding box center [473, 268] width 215 height 31
type input "********"
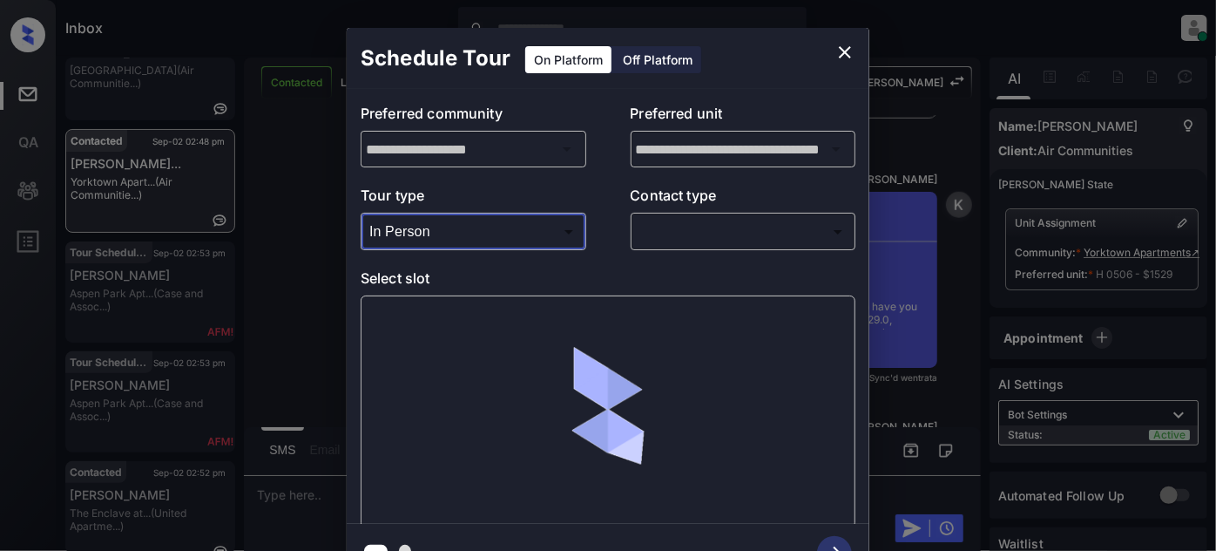
click at [720, 220] on body "Inbox Juan Carlos Manantan Online Set yourself offline Set yourself on break Pr…" at bounding box center [608, 275] width 1216 height 551
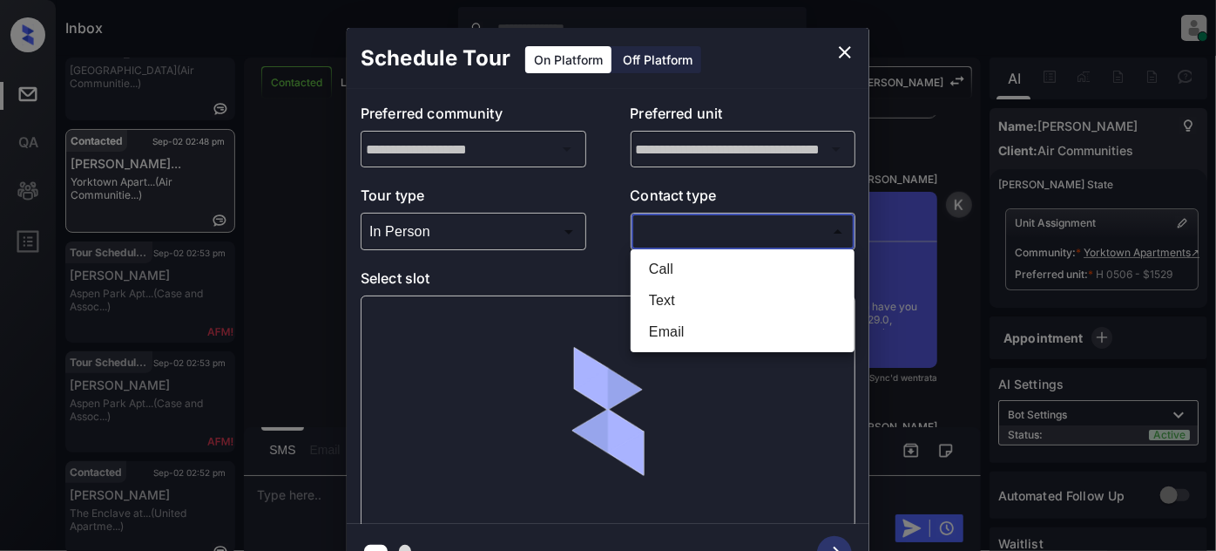
click at [673, 292] on li "Text" at bounding box center [742, 300] width 215 height 31
type input "****"
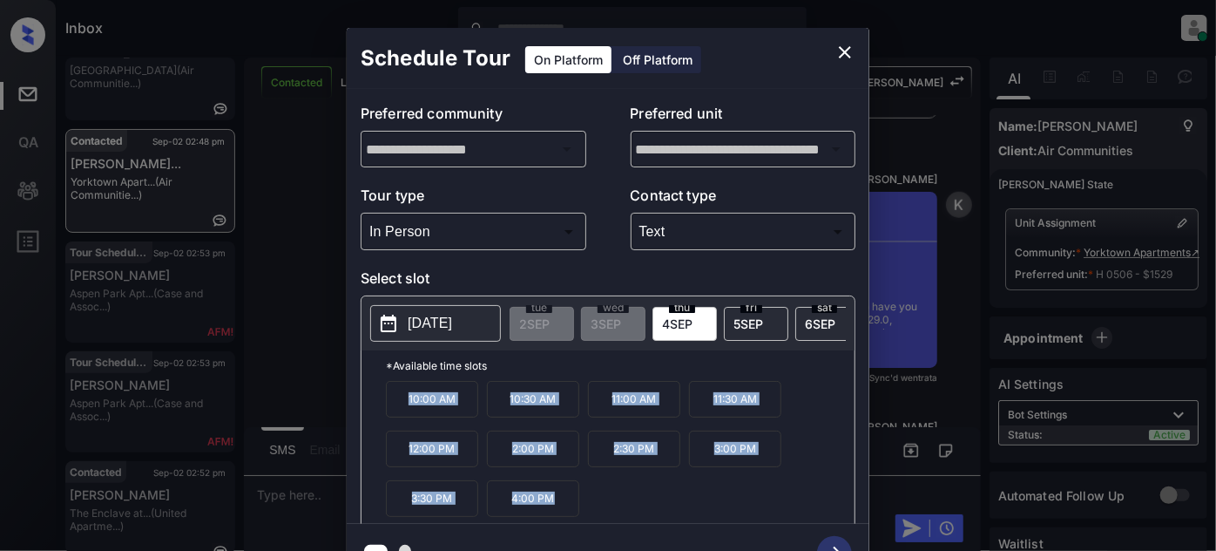
drag, startPoint x: 404, startPoint y: 400, endPoint x: 597, endPoint y: 494, distance: 214.3
click at [597, 494] on div "10:00 AM 10:30 AM 11:00 AM 11:30 AM 12:00 PM 2:00 PM 2:30 PM 3:00 PM 3:30 PM 4:…" at bounding box center [620, 450] width 469 height 139
click at [848, 44] on icon "close" at bounding box center [845, 52] width 21 height 21
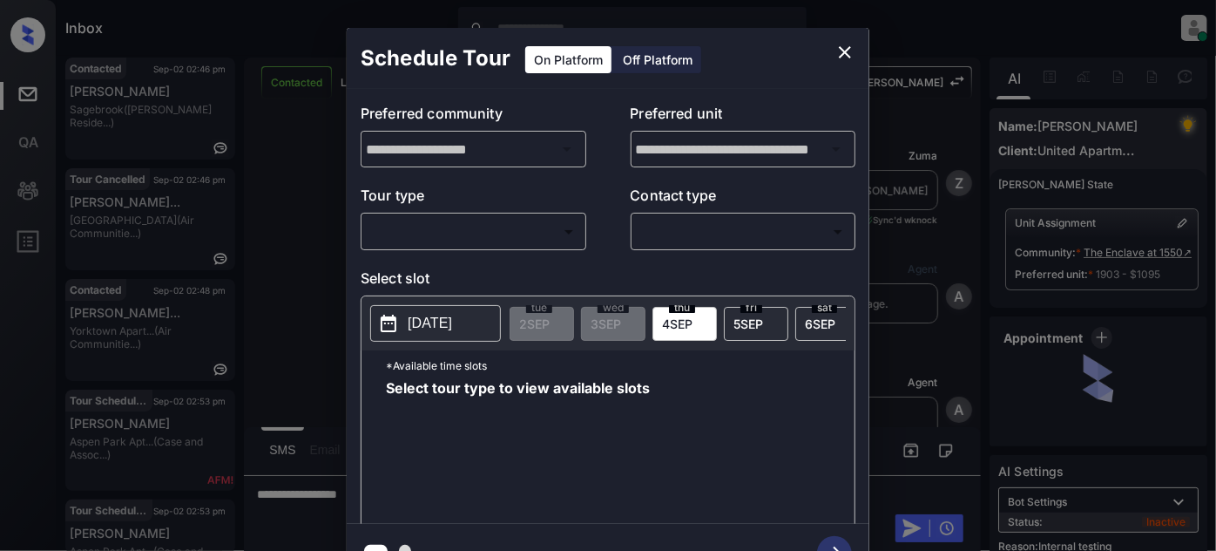
scroll to position [2575, 0]
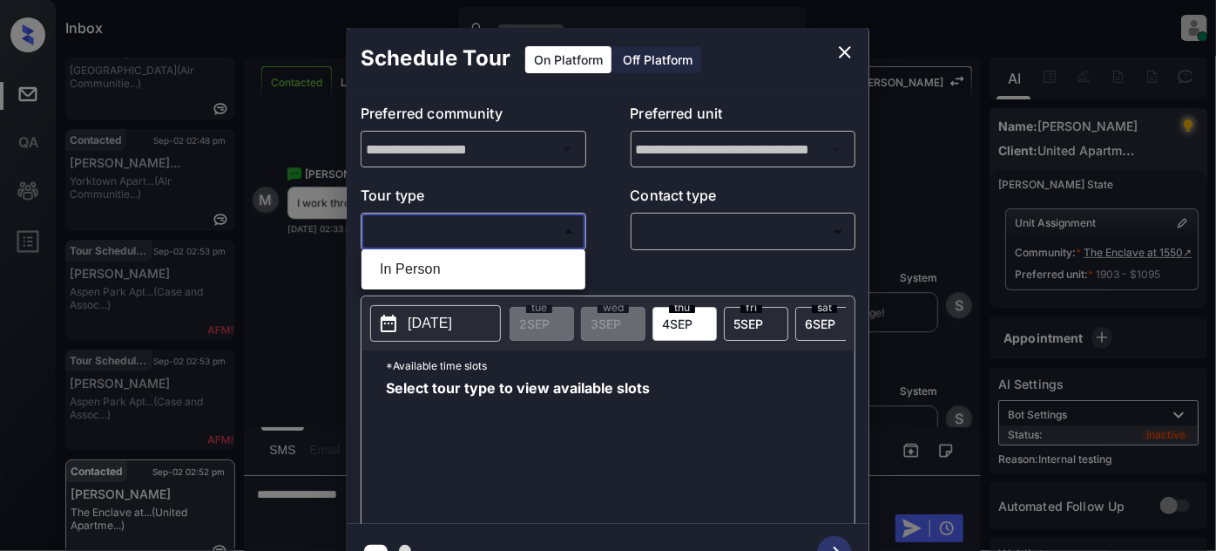
click at [535, 223] on body "Inbox [PERSON_NAME] Online Set yourself offline Set yourself on break Profile S…" at bounding box center [608, 275] width 1216 height 551
click at [451, 259] on li "In Person" at bounding box center [473, 268] width 215 height 31
type input "********"
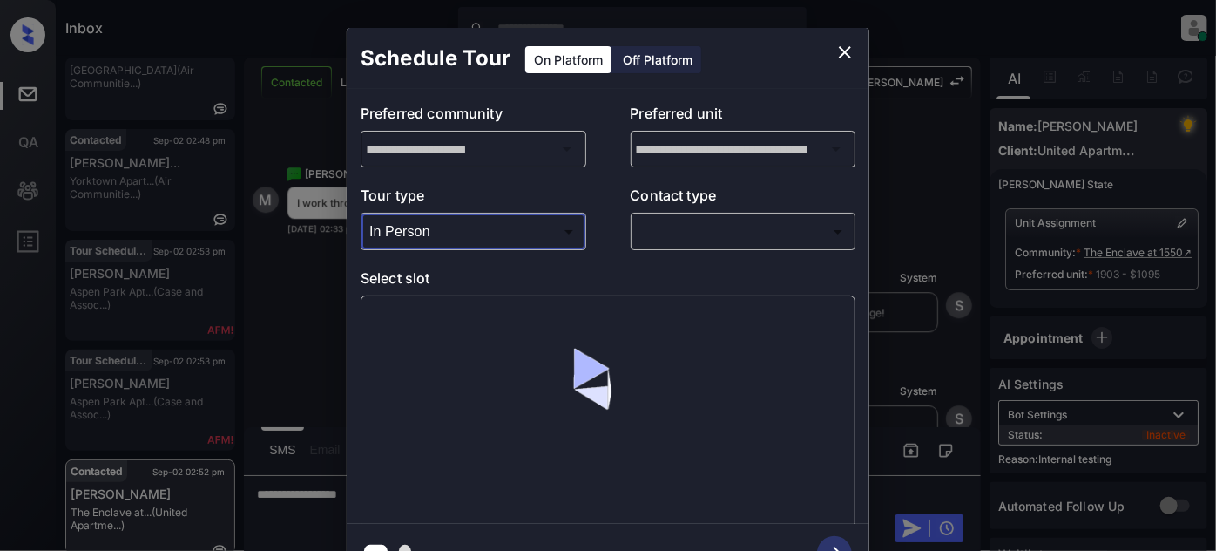
click at [640, 218] on body "Inbox [PERSON_NAME] Online Set yourself offline Set yourself on break Profile S…" at bounding box center [608, 275] width 1216 height 551
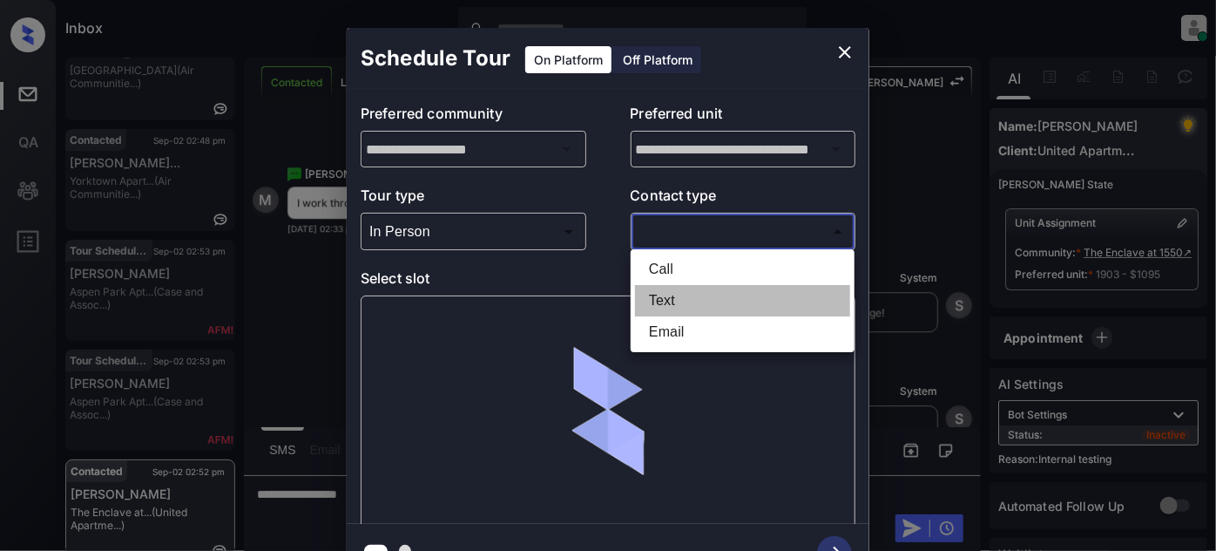
click at [664, 295] on li "Text" at bounding box center [742, 300] width 215 height 31
type input "****"
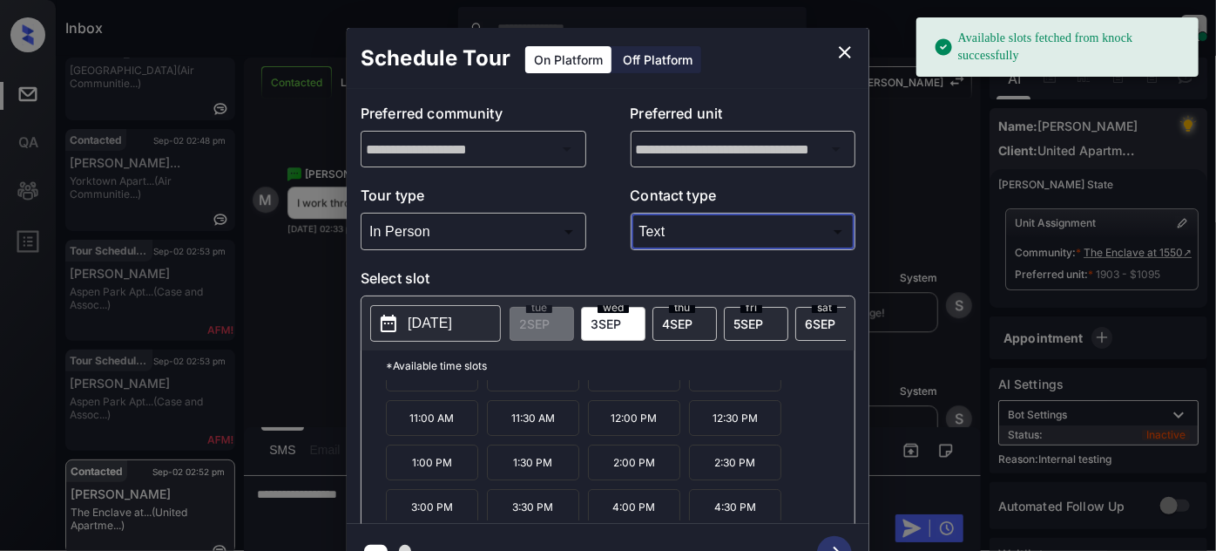
scroll to position [27, 0]
click at [679, 324] on span "[DATE]" at bounding box center [677, 323] width 30 height 15
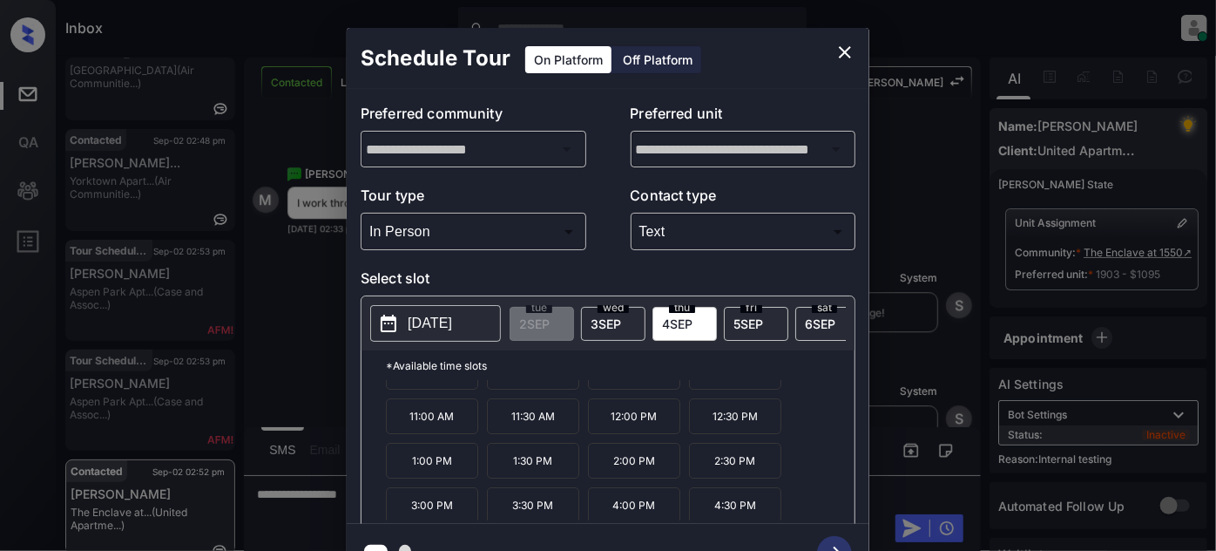
click at [739, 320] on span "[DATE]" at bounding box center [748, 323] width 30 height 15
click at [813, 321] on span "[DATE]" at bounding box center [820, 323] width 30 height 15
click at [851, 58] on icon "close" at bounding box center [845, 52] width 21 height 21
